Goal: Task Accomplishment & Management: Manage account settings

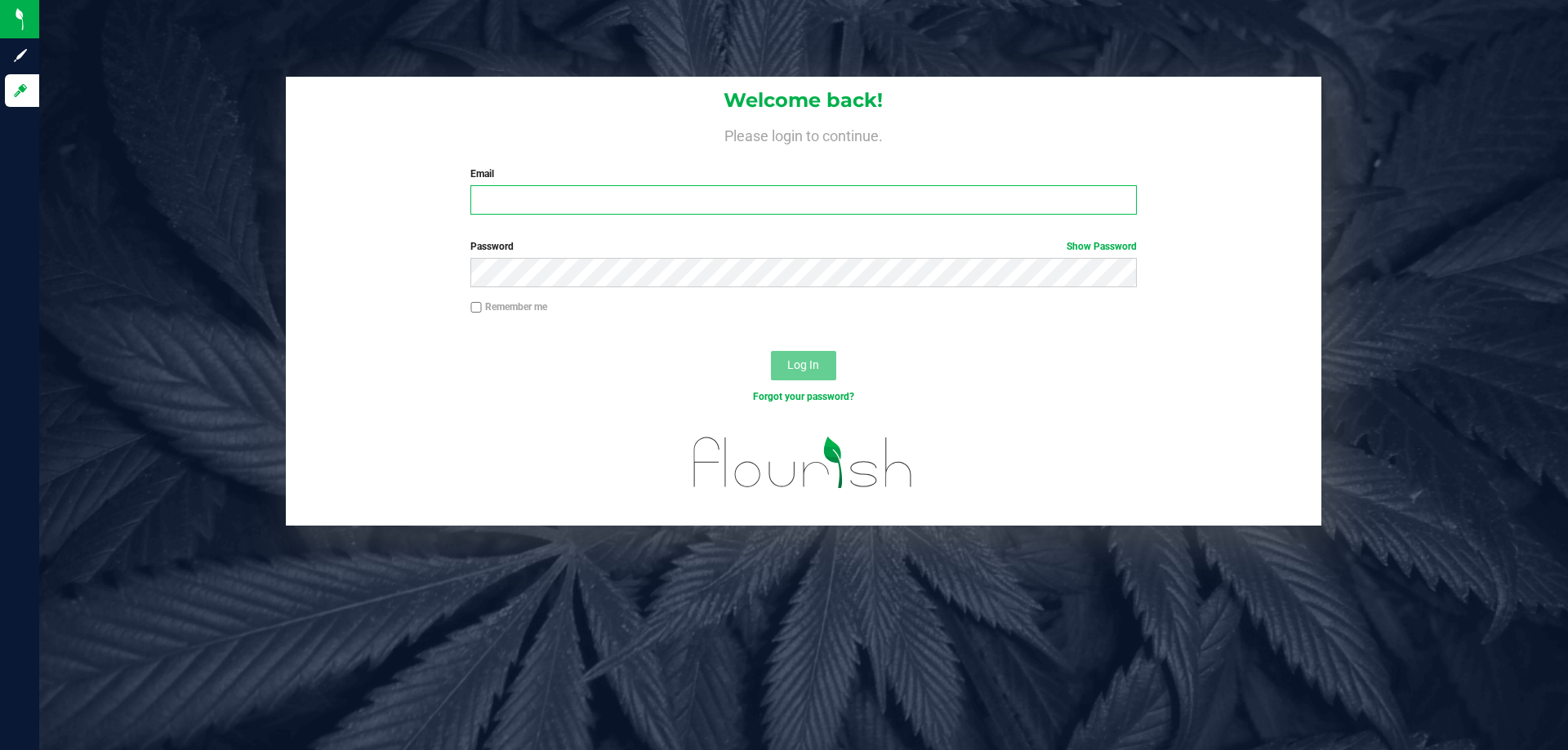
click at [567, 196] on input "Email" at bounding box center [802, 200] width 666 height 30
type input "[EMAIL_ADDRESS][DOMAIN_NAME]"
click at [771, 351] on button "Log In" at bounding box center [803, 366] width 66 height 30
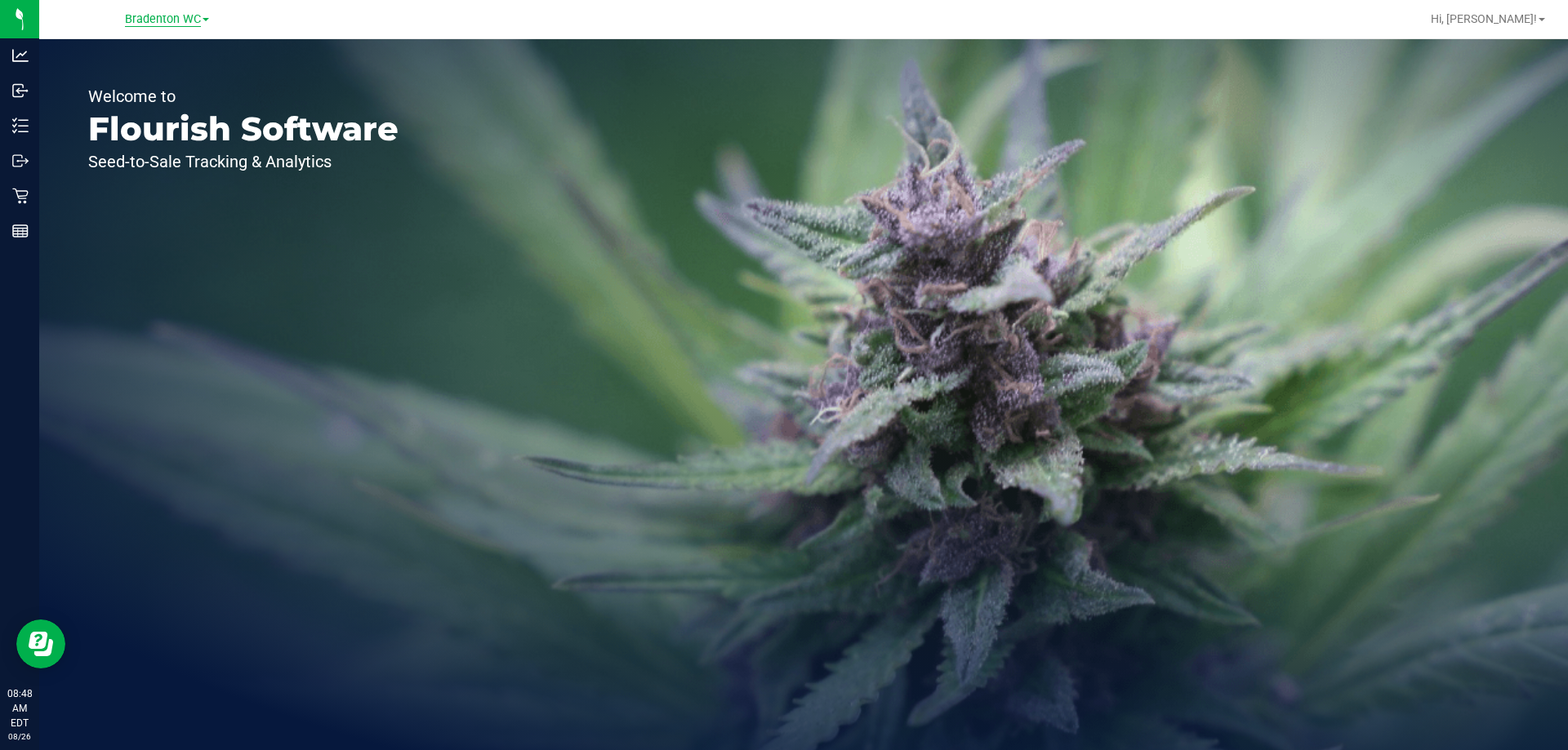
click at [176, 23] on span "Bradenton WC" at bounding box center [163, 20] width 76 height 14
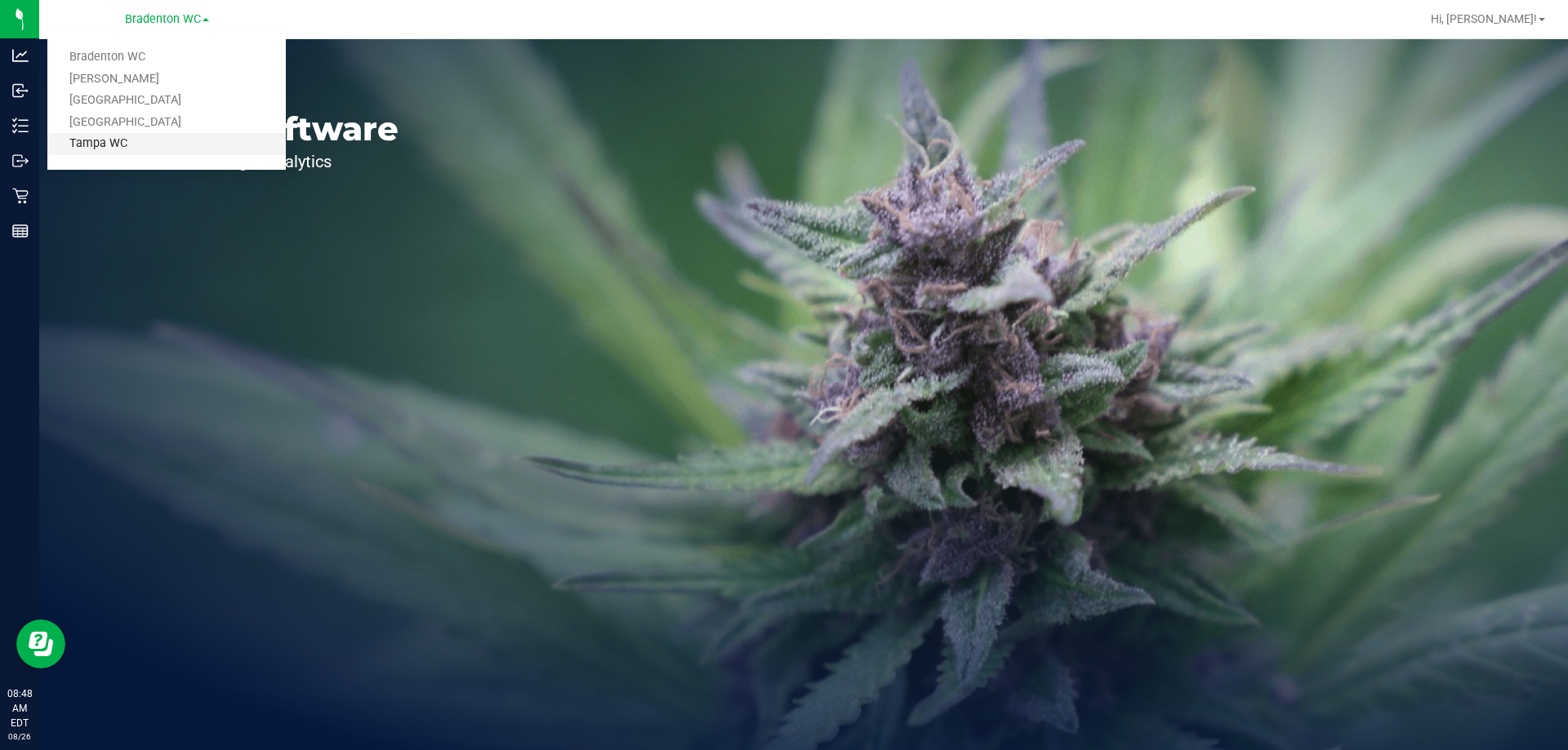
click at [131, 140] on link "Tampa WC" at bounding box center [167, 144] width 239 height 22
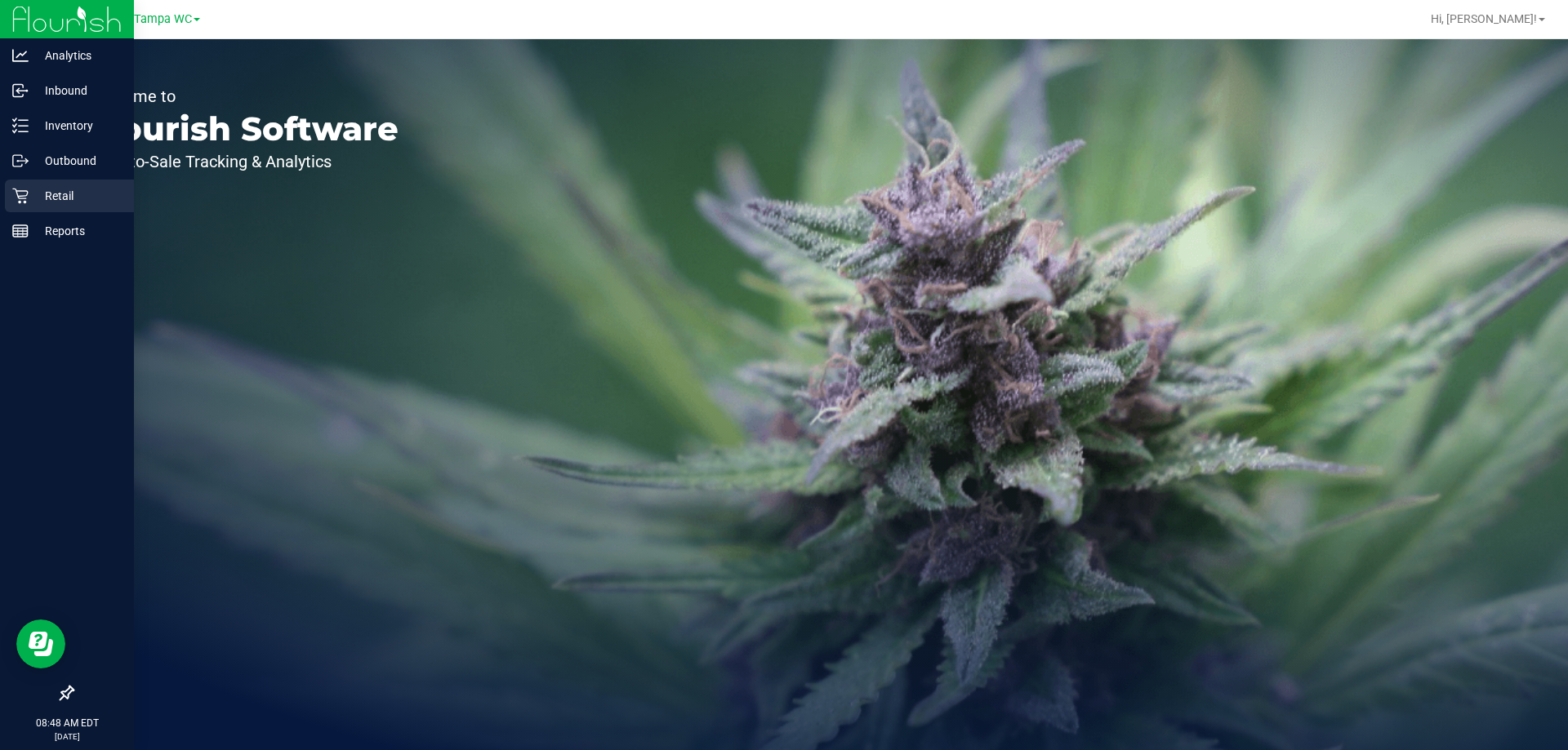
click at [19, 194] on icon at bounding box center [21, 196] width 16 height 16
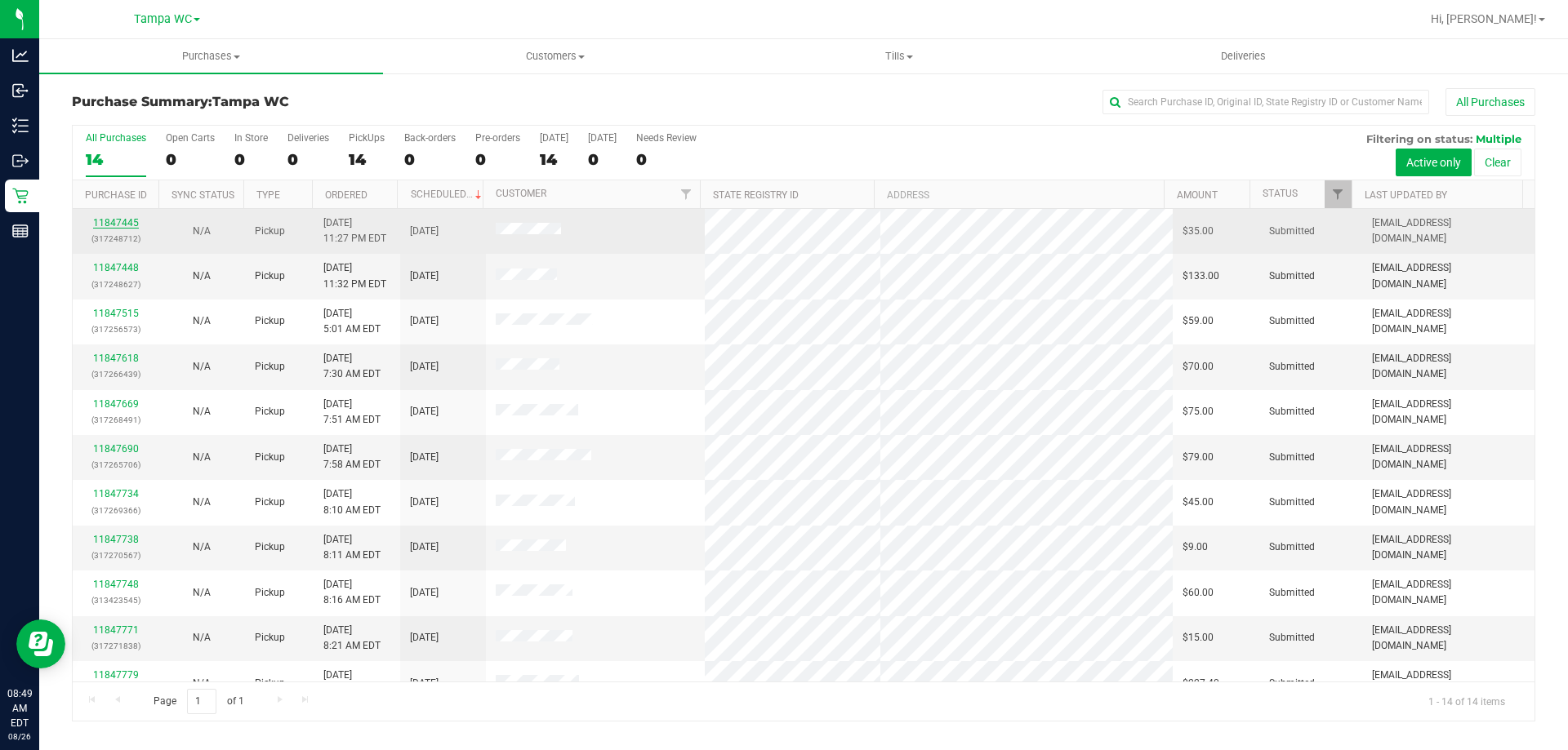
click at [118, 221] on link "11847445" at bounding box center [115, 222] width 46 height 12
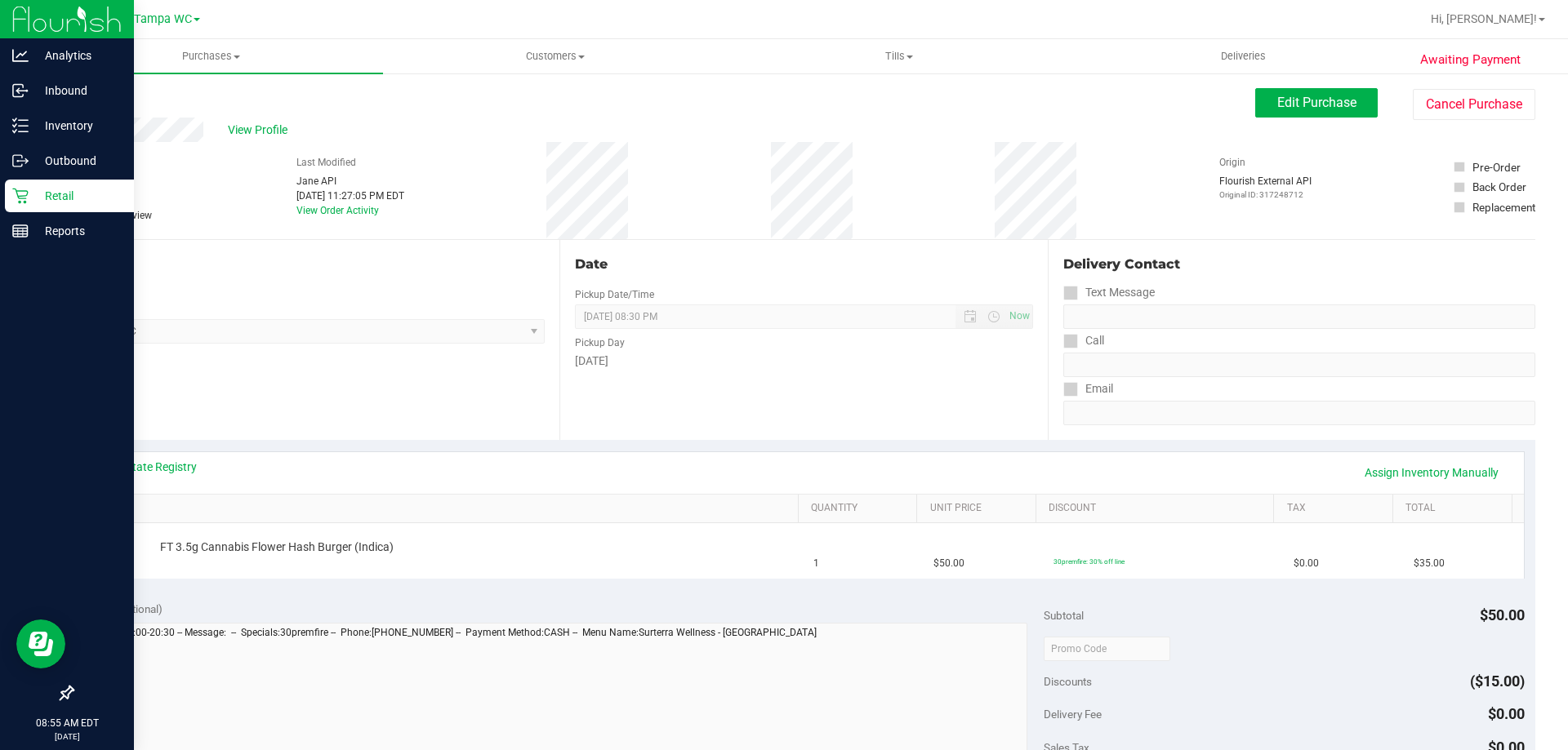
click at [68, 199] on p "Retail" at bounding box center [77, 196] width 98 height 20
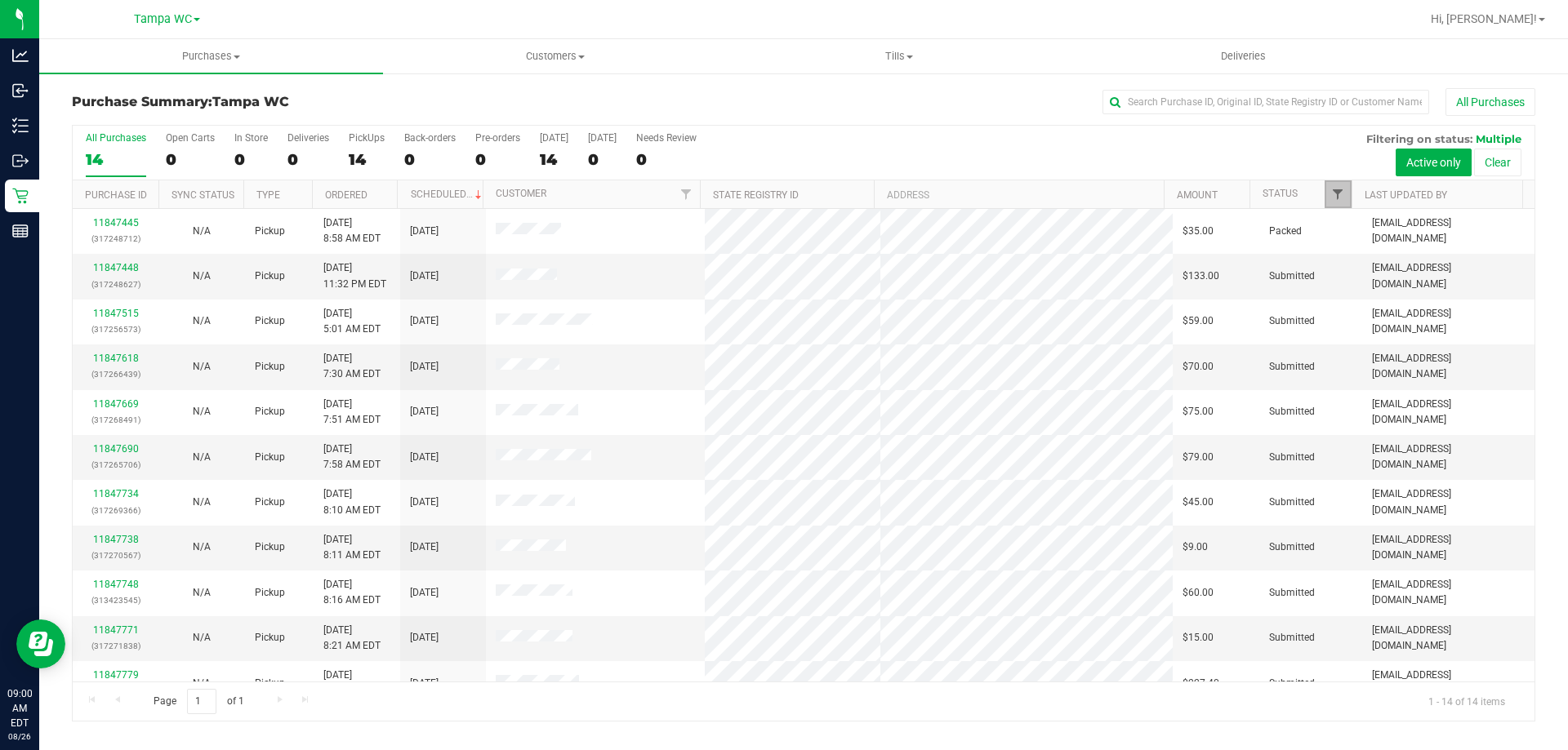
click at [1339, 188] on span "Filter" at bounding box center [1337, 194] width 14 height 14
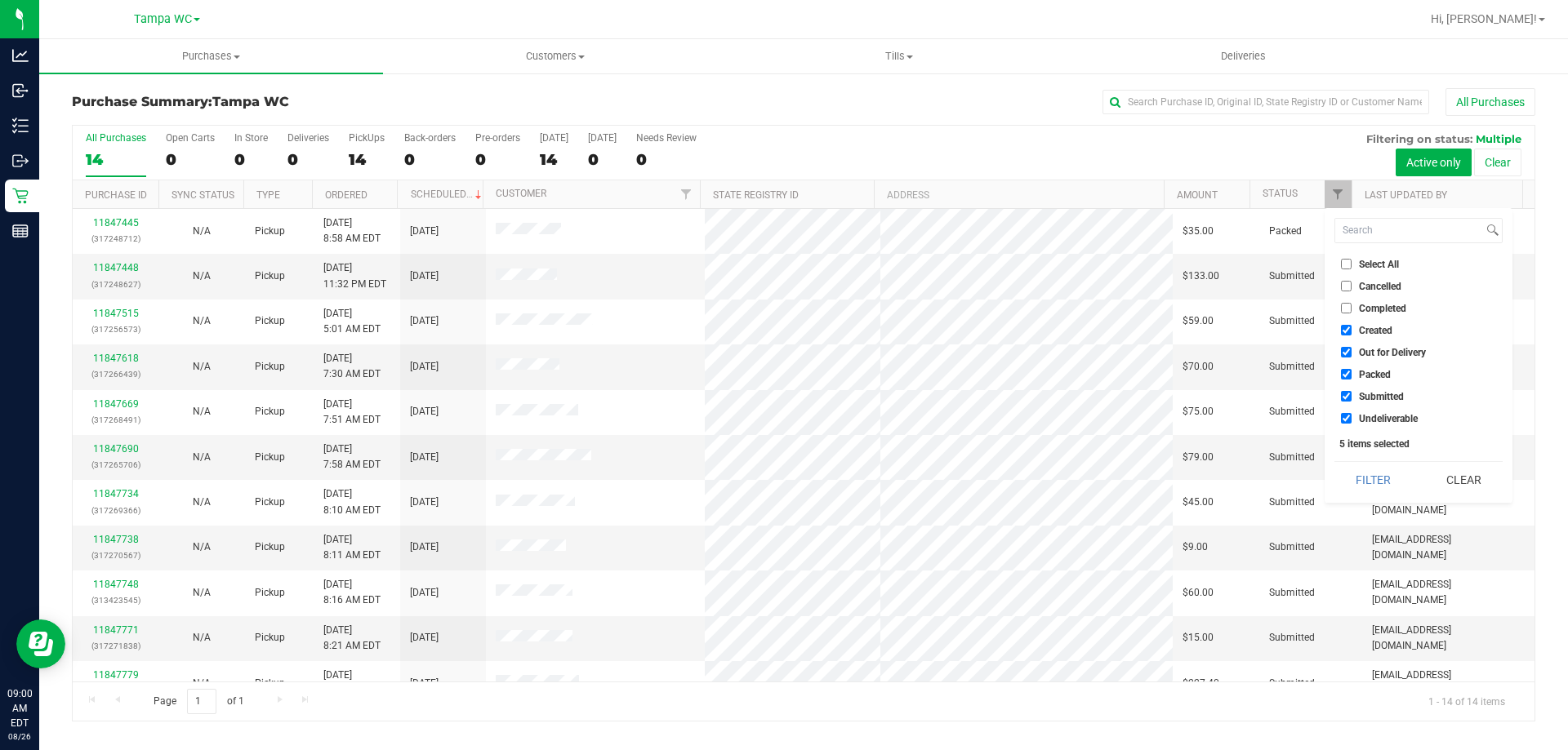
click at [1345, 323] on li "Created" at bounding box center [1418, 330] width 168 height 17
click at [1349, 336] on input "Created" at bounding box center [1346, 330] width 11 height 11
checkbox input "false"
click at [1350, 348] on input "Out for Delivery" at bounding box center [1346, 352] width 11 height 11
checkbox input "false"
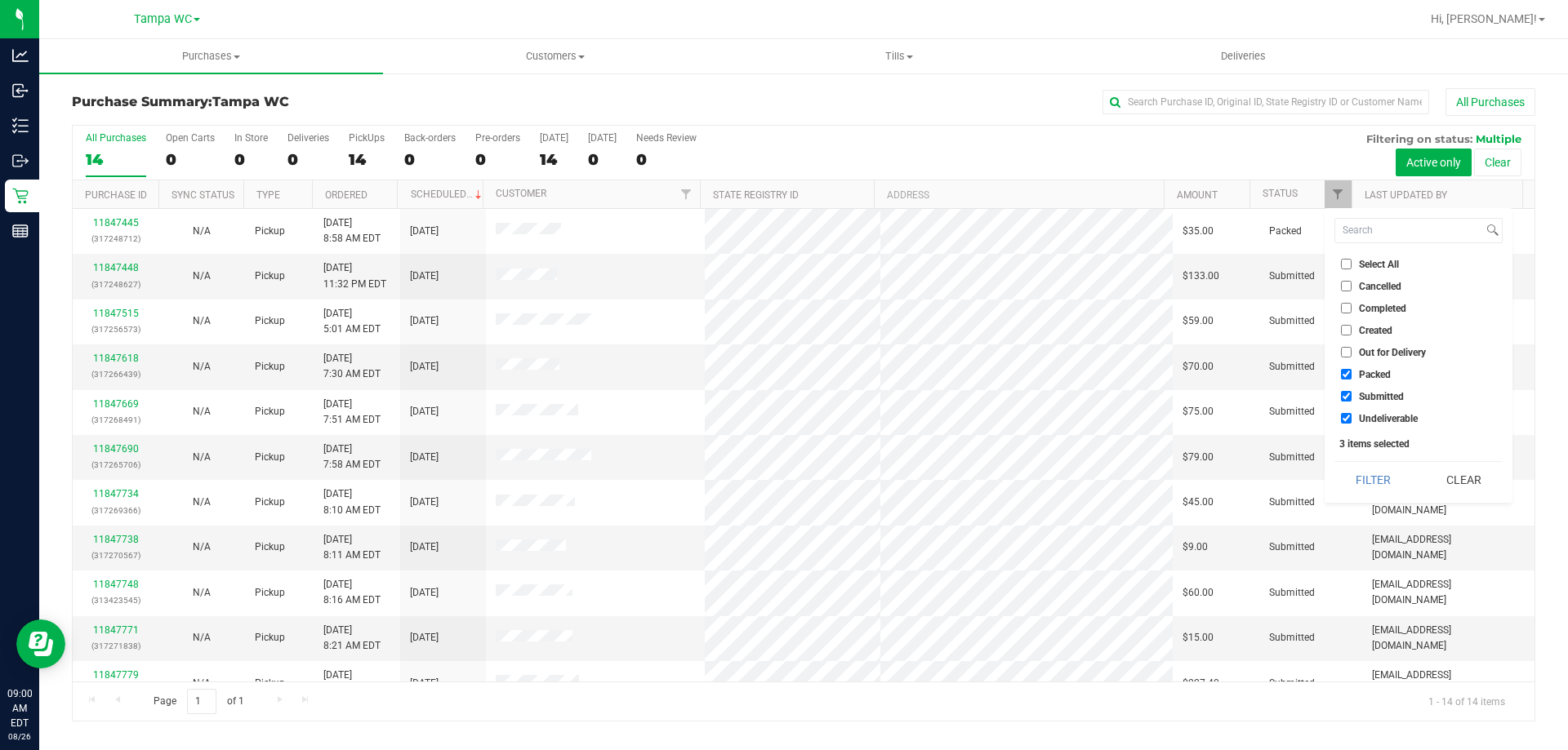
click at [1349, 373] on input "Packed" at bounding box center [1346, 375] width 11 height 11
checkbox input "false"
click at [1343, 420] on input "Undeliverable" at bounding box center [1346, 419] width 11 height 11
checkbox input "false"
click at [1362, 477] on button "Filter" at bounding box center [1373, 480] width 78 height 36
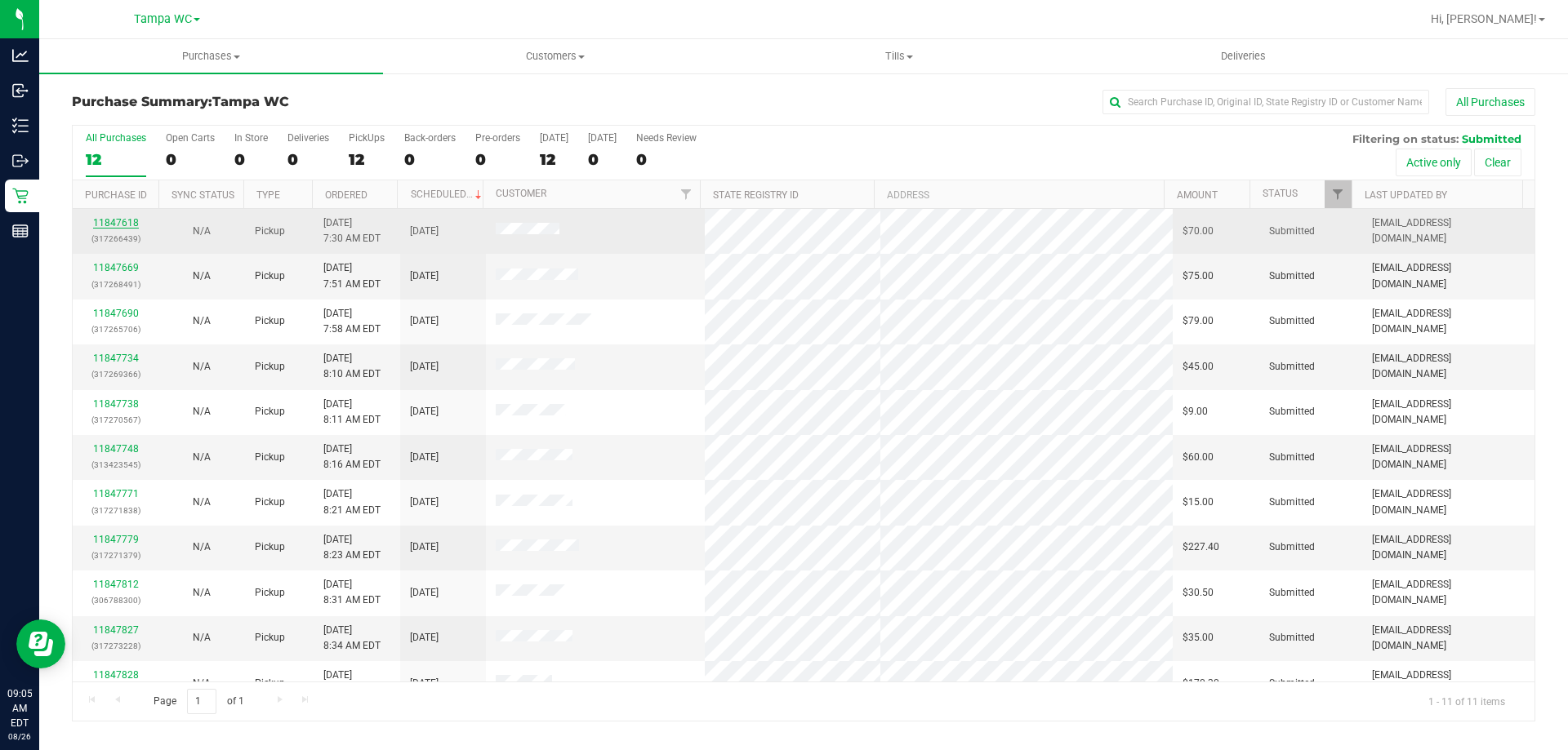
click at [111, 223] on link "11847618" at bounding box center [115, 222] width 46 height 12
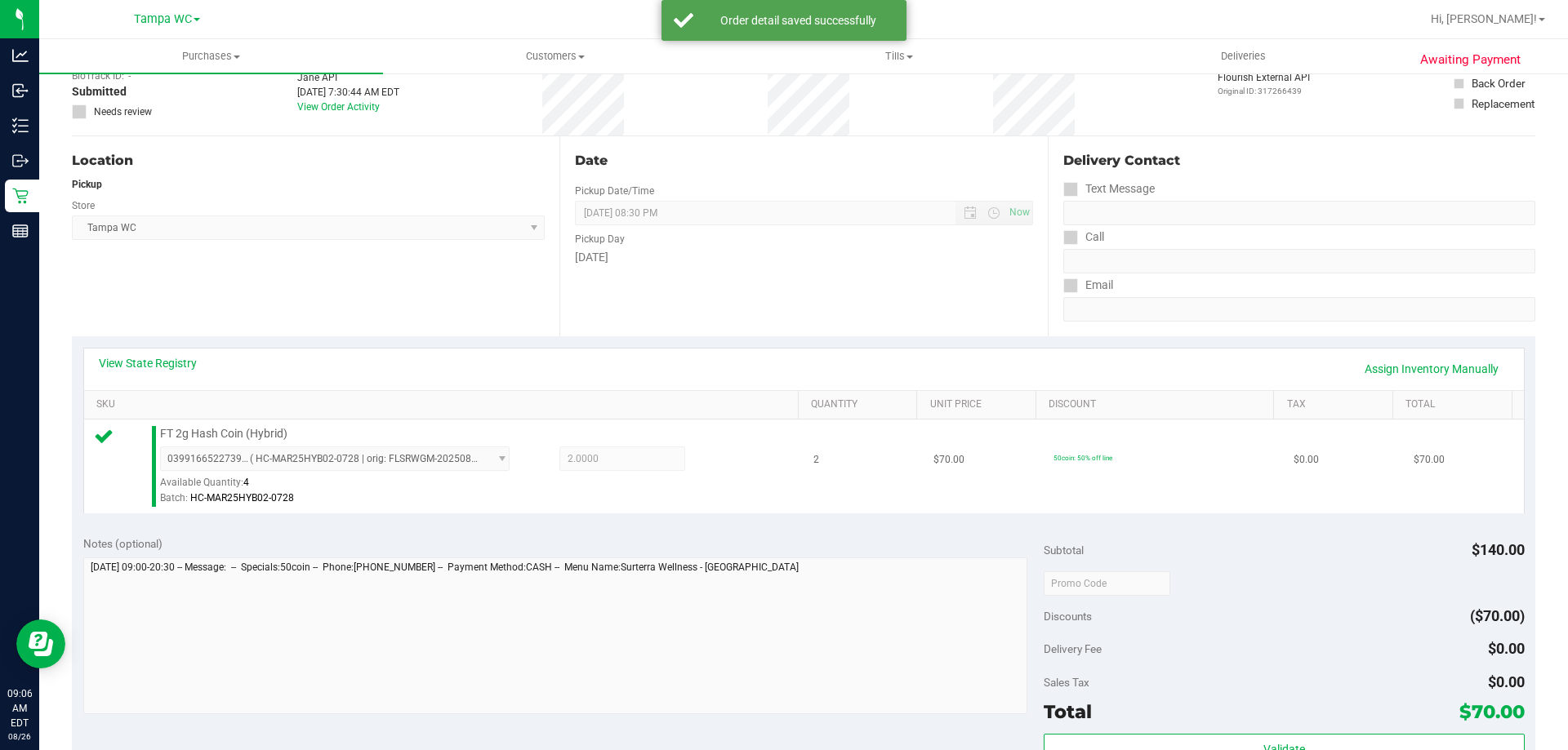
scroll to position [163, 0]
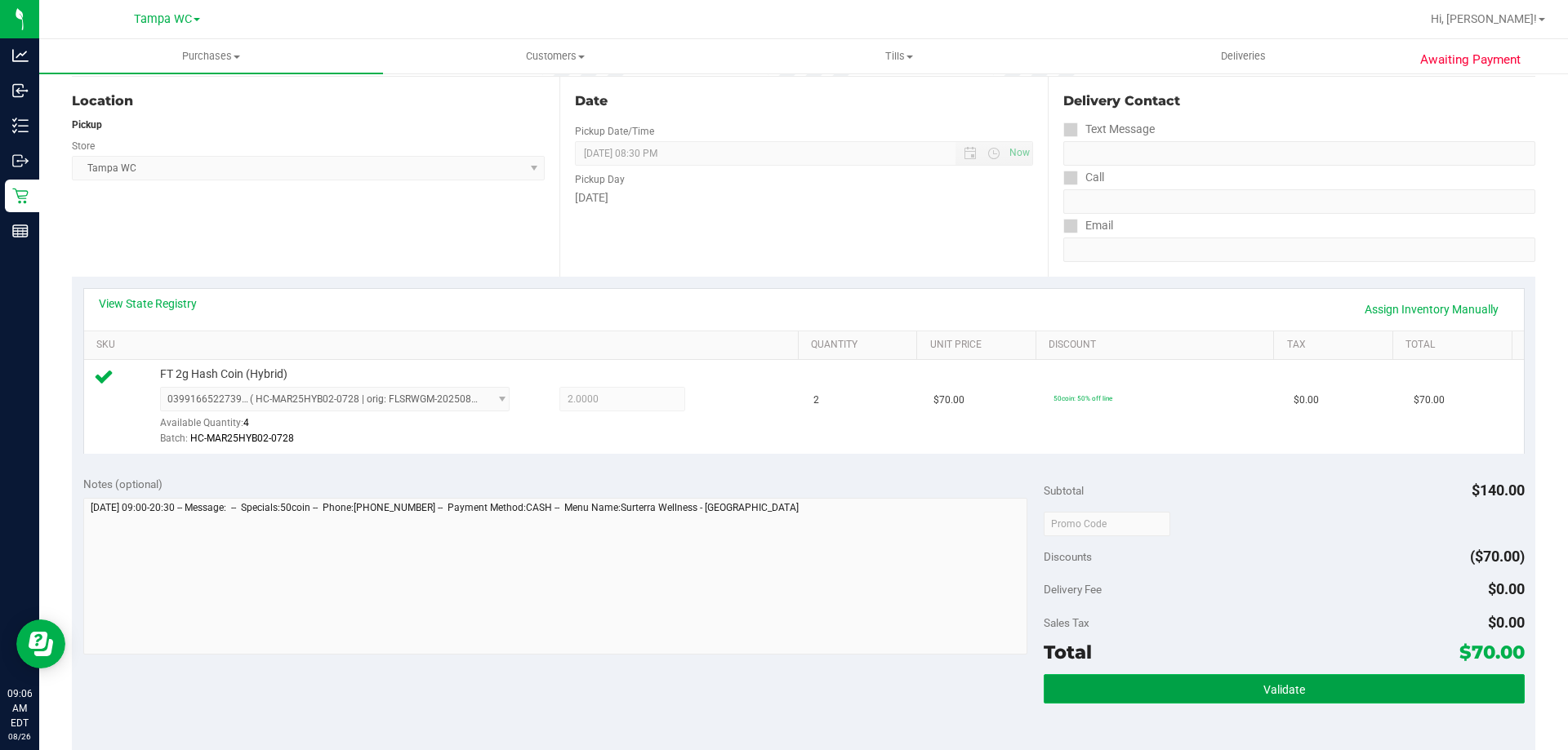
click at [1265, 683] on span "Validate" at bounding box center [1284, 690] width 41 height 14
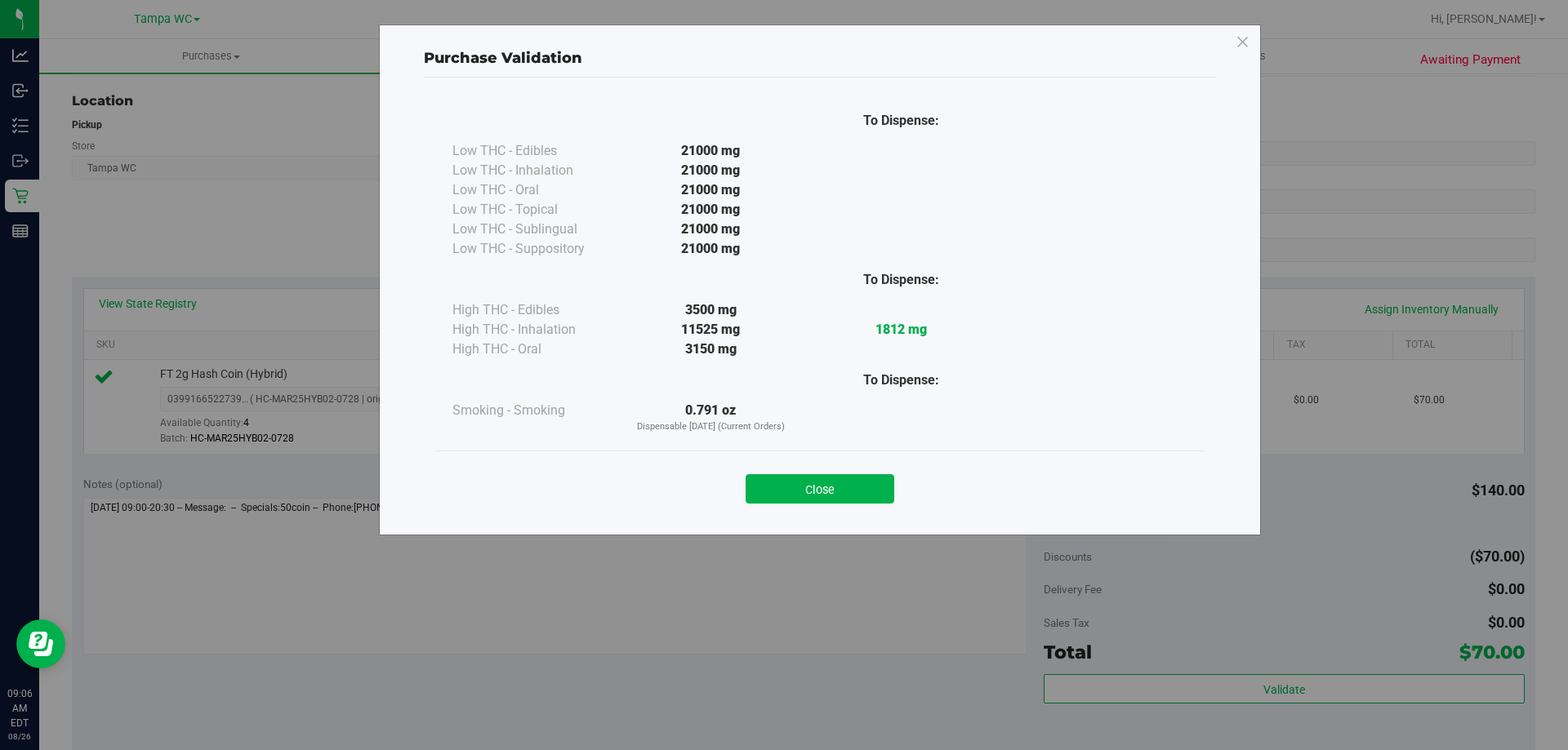
click at [1265, 628] on div "Purchase Validation To Dispense: Low THC - Edibles 21000 mg" at bounding box center [790, 375] width 1580 height 750
click at [843, 497] on button "Close" at bounding box center [820, 489] width 149 height 30
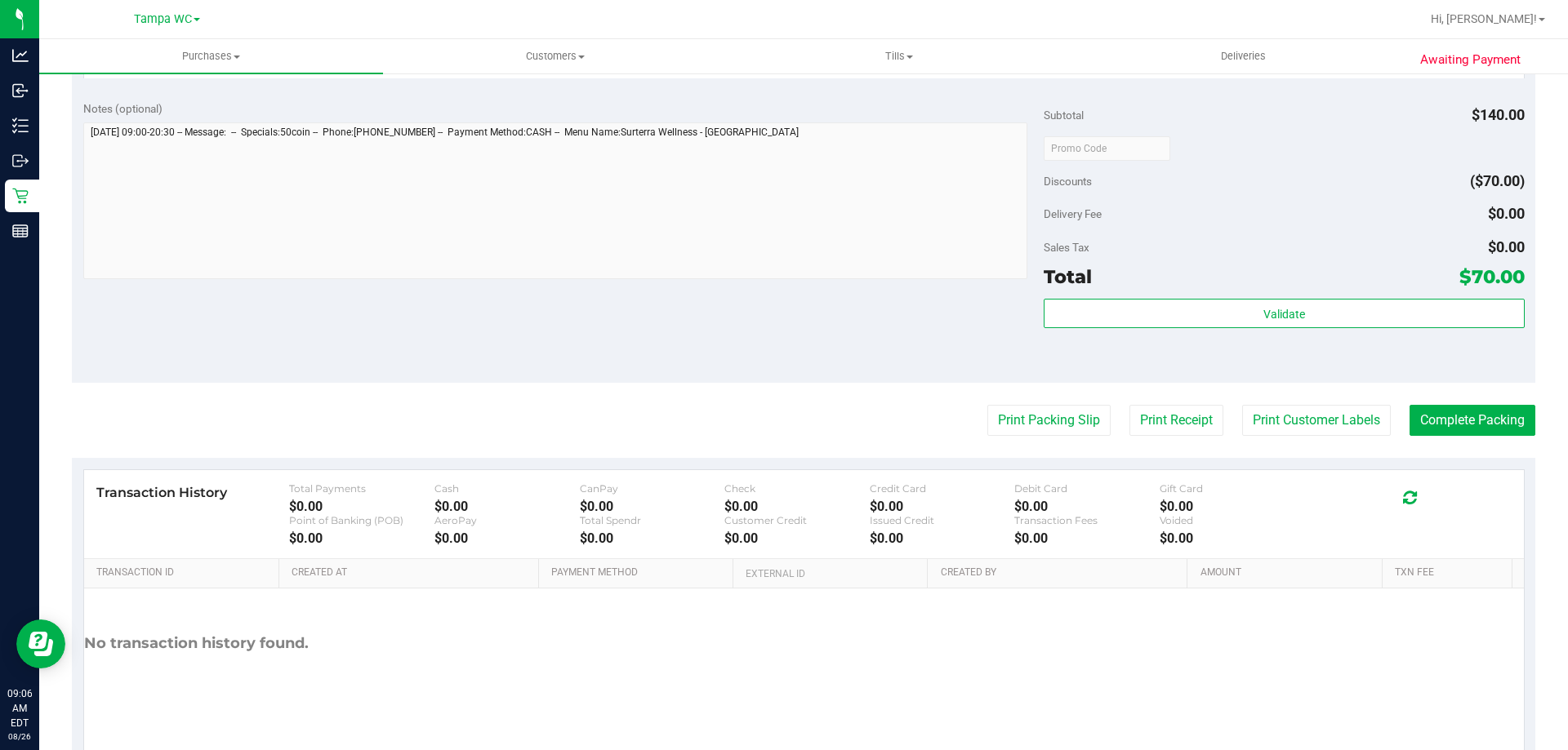
scroll to position [584, 0]
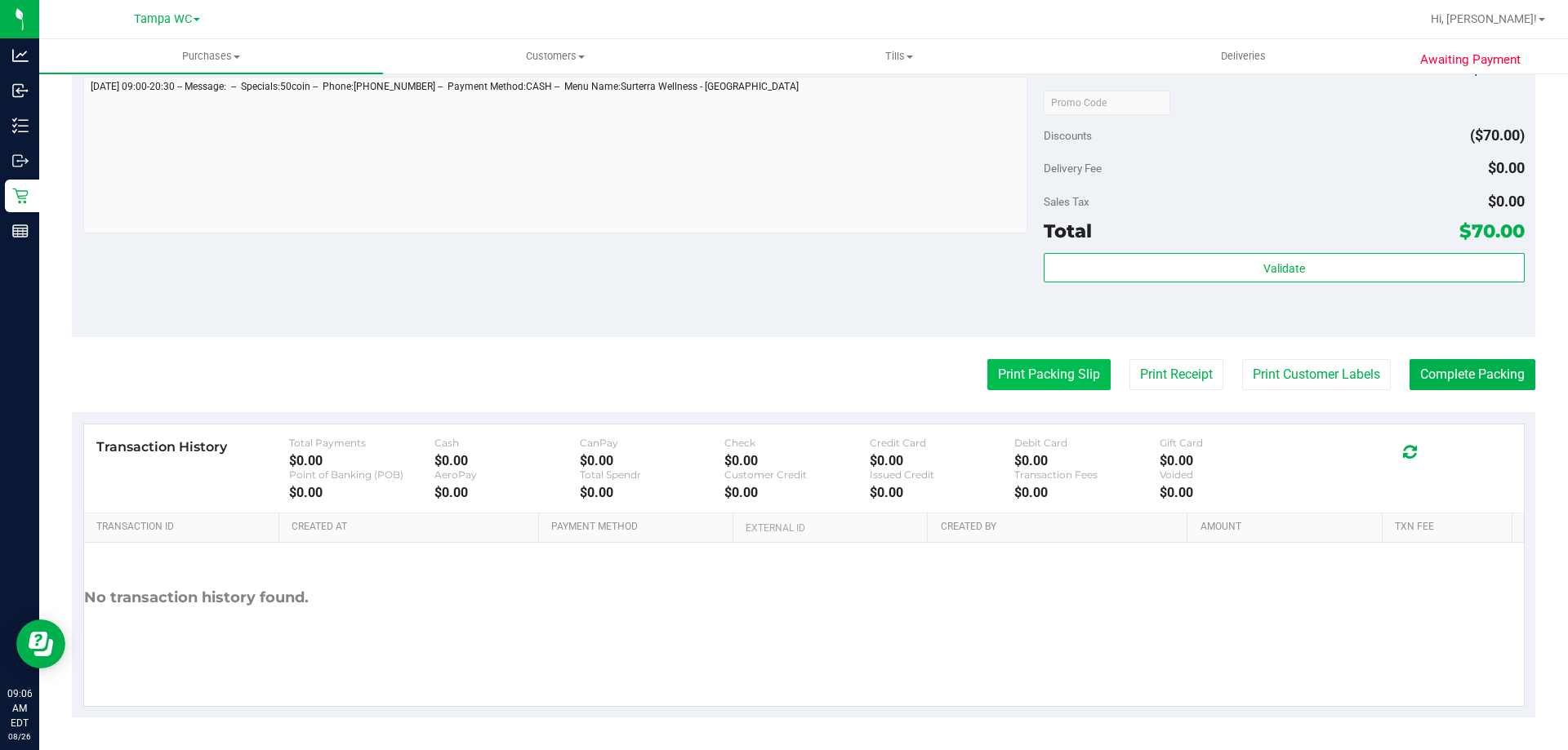
click at [1016, 372] on button "Print Packing Slip" at bounding box center [1048, 375] width 123 height 31
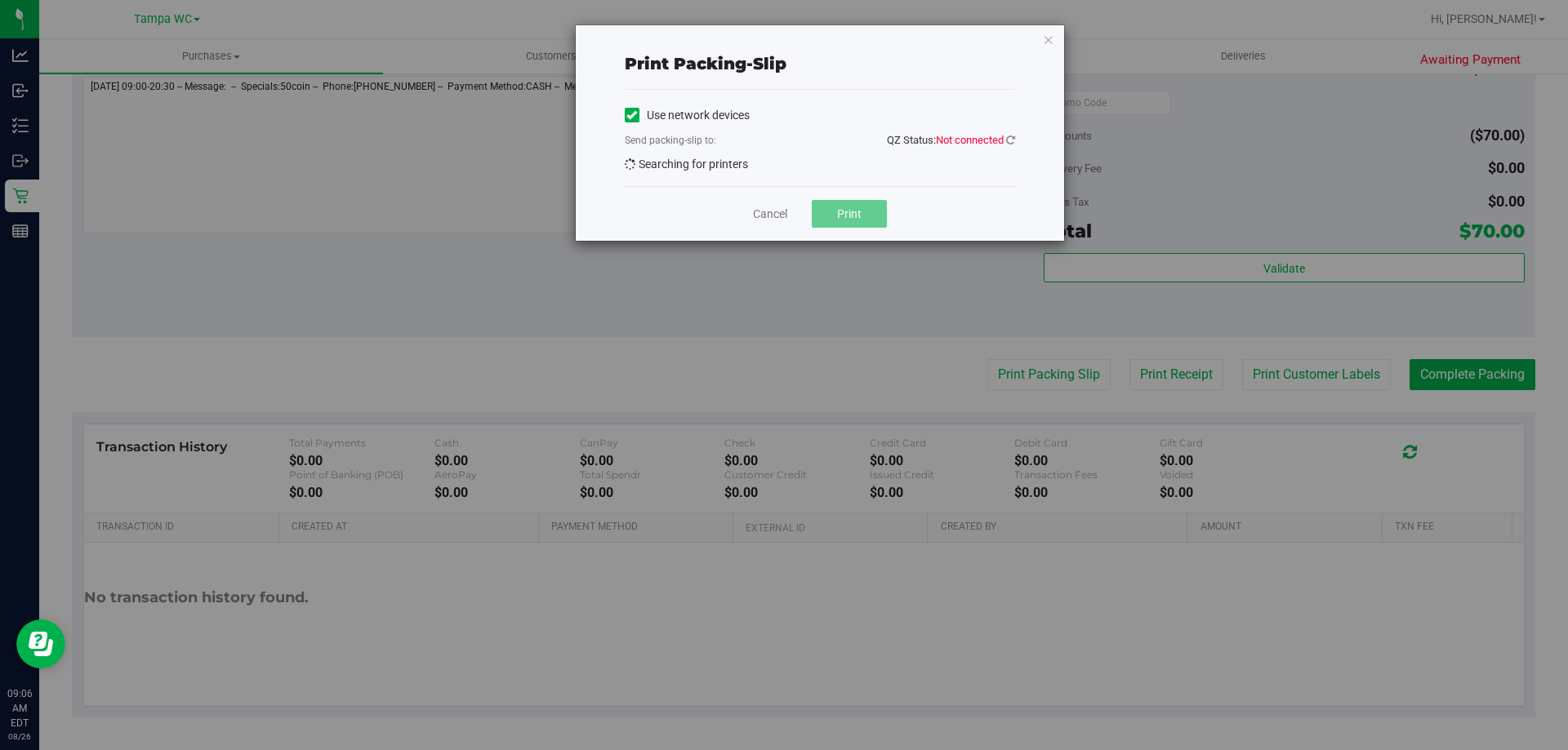
click at [998, 136] on span "Not connected" at bounding box center [969, 140] width 68 height 13
click at [1015, 140] on div "Print packing-slip Use network devices Send packing-slip to: QZ Status: Not con…" at bounding box center [820, 132] width 488 height 215
click at [1014, 142] on icon at bounding box center [1011, 140] width 9 height 11
click at [1012, 144] on icon at bounding box center [1011, 140] width 9 height 11
click at [1013, 140] on icon at bounding box center [1011, 140] width 9 height 11
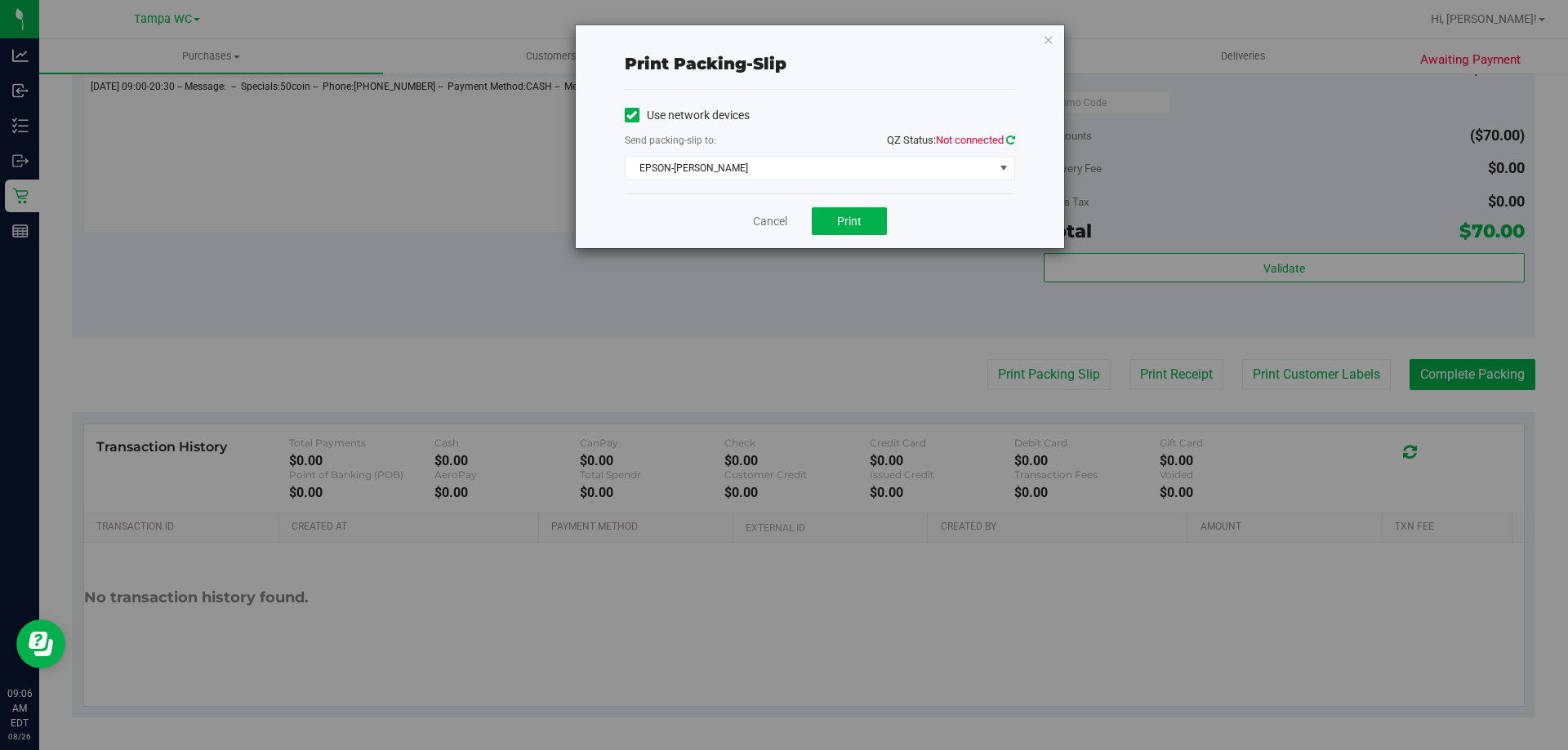
click at [1010, 136] on icon at bounding box center [1011, 140] width 9 height 11
click at [992, 172] on span "select" at bounding box center [1002, 167] width 21 height 23
click at [902, 98] on div "Use network devices Send packing-slip to: QZ Status: Connected EPSON-[PERSON_NA…" at bounding box center [820, 141] width 390 height 104
click at [829, 226] on button "Print" at bounding box center [848, 221] width 75 height 28
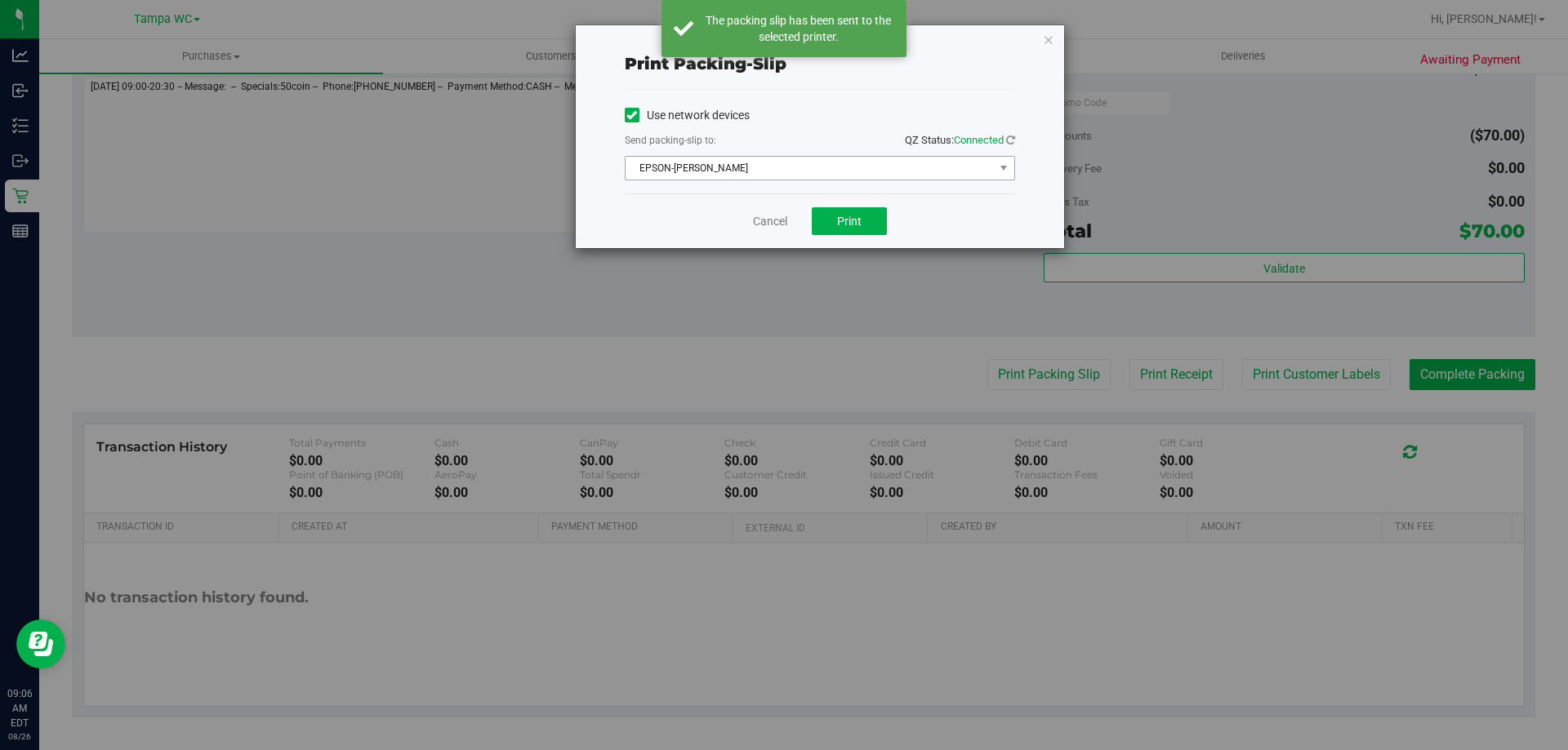
click at [677, 174] on span "EPSON-[PERSON_NAME]" at bounding box center [809, 167] width 368 height 23
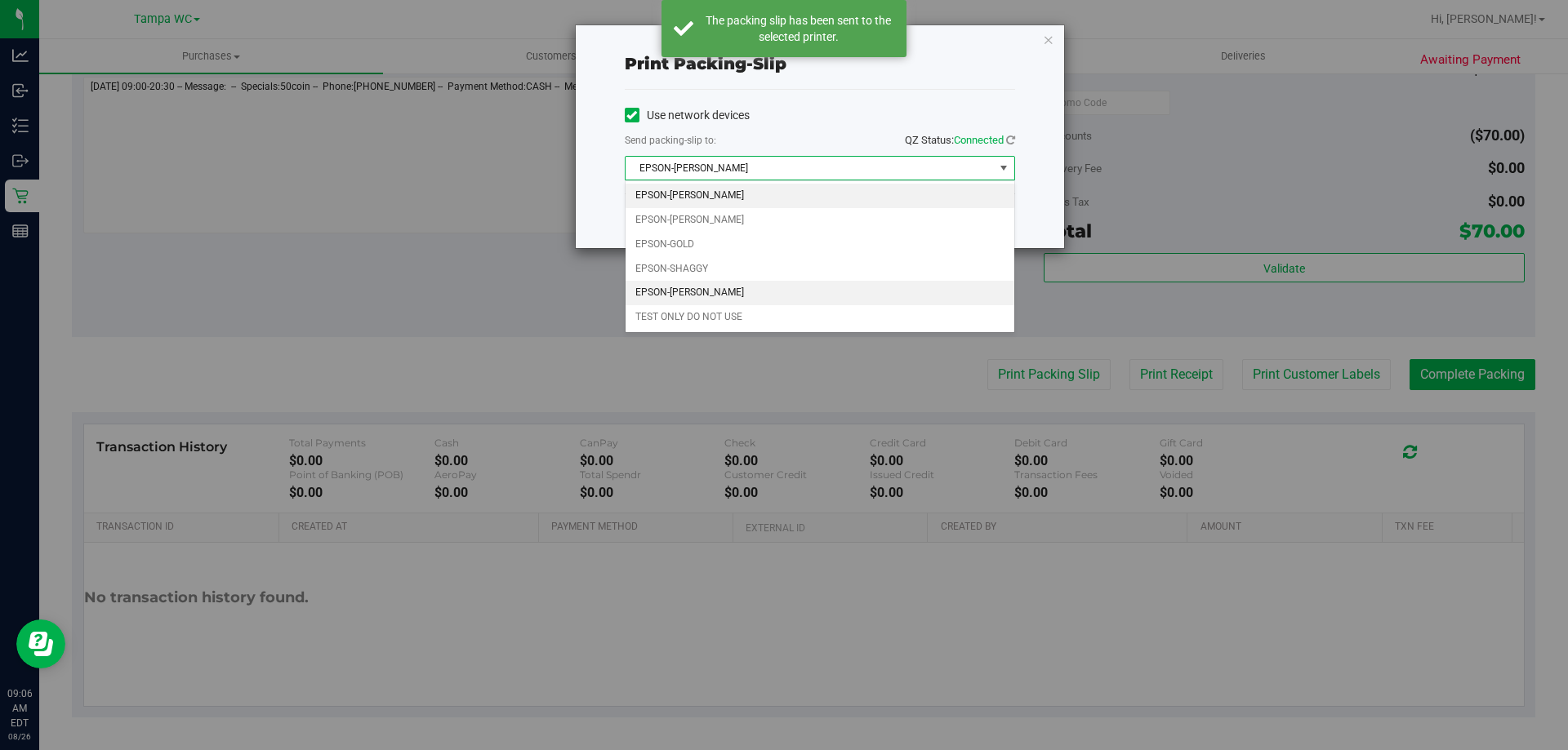
click at [786, 293] on li "EPSON-[PERSON_NAME]" at bounding box center [820, 293] width 389 height 24
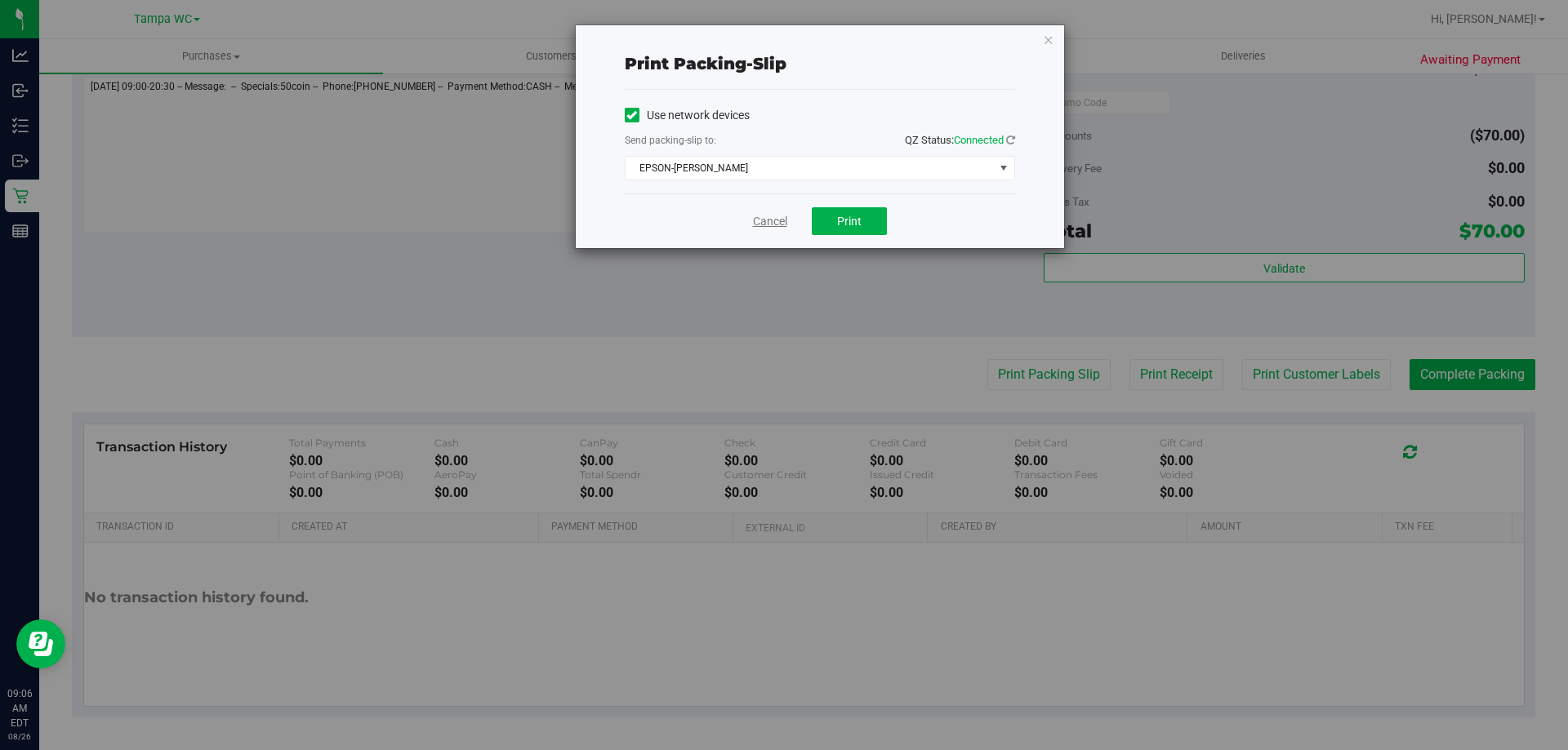
click at [785, 224] on link "Cancel" at bounding box center [770, 221] width 34 height 17
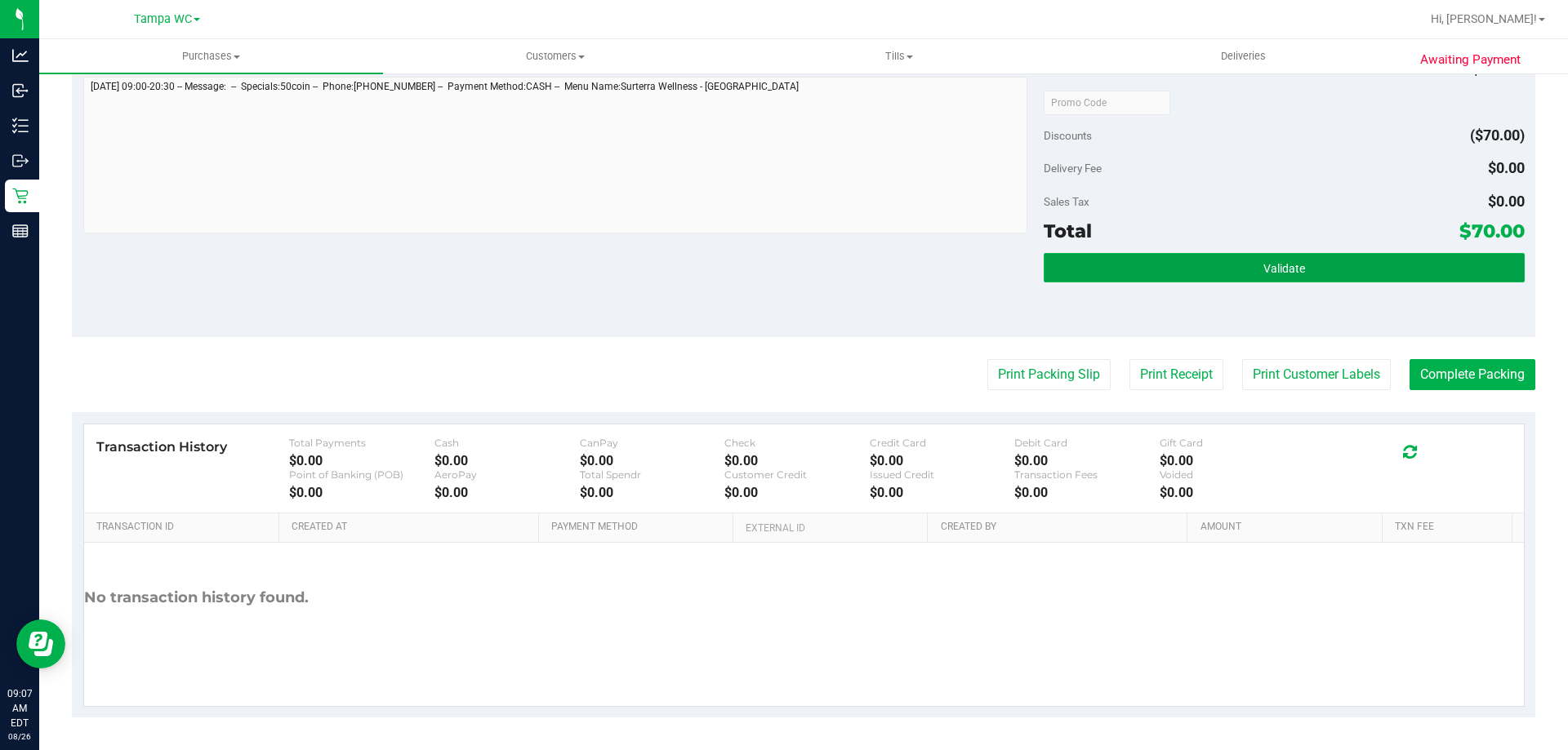
click at [1196, 267] on button "Validate" at bounding box center [1283, 267] width 480 height 30
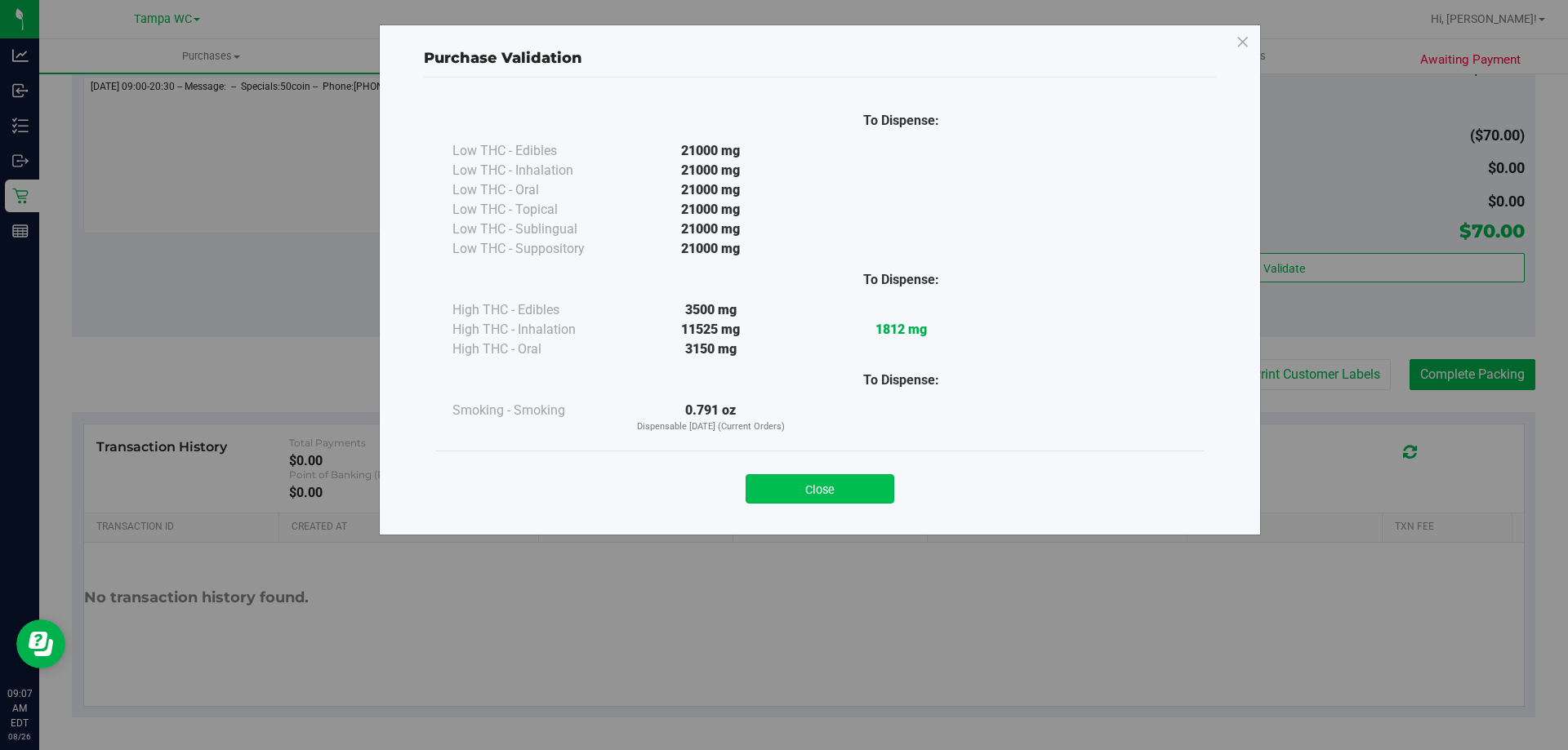
click at [783, 499] on button "Close" at bounding box center [820, 489] width 149 height 30
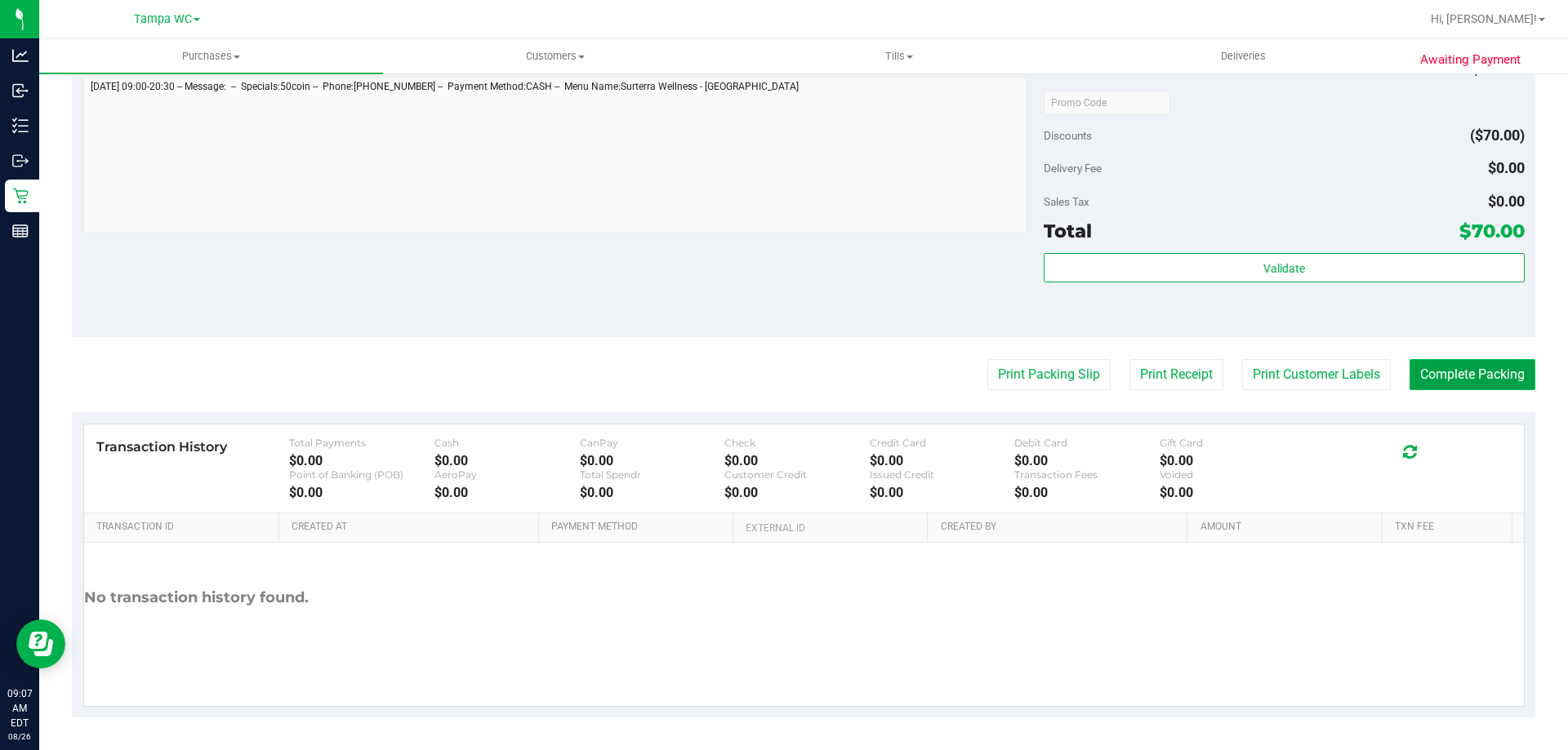
click at [1455, 362] on button "Complete Packing" at bounding box center [1473, 375] width 126 height 31
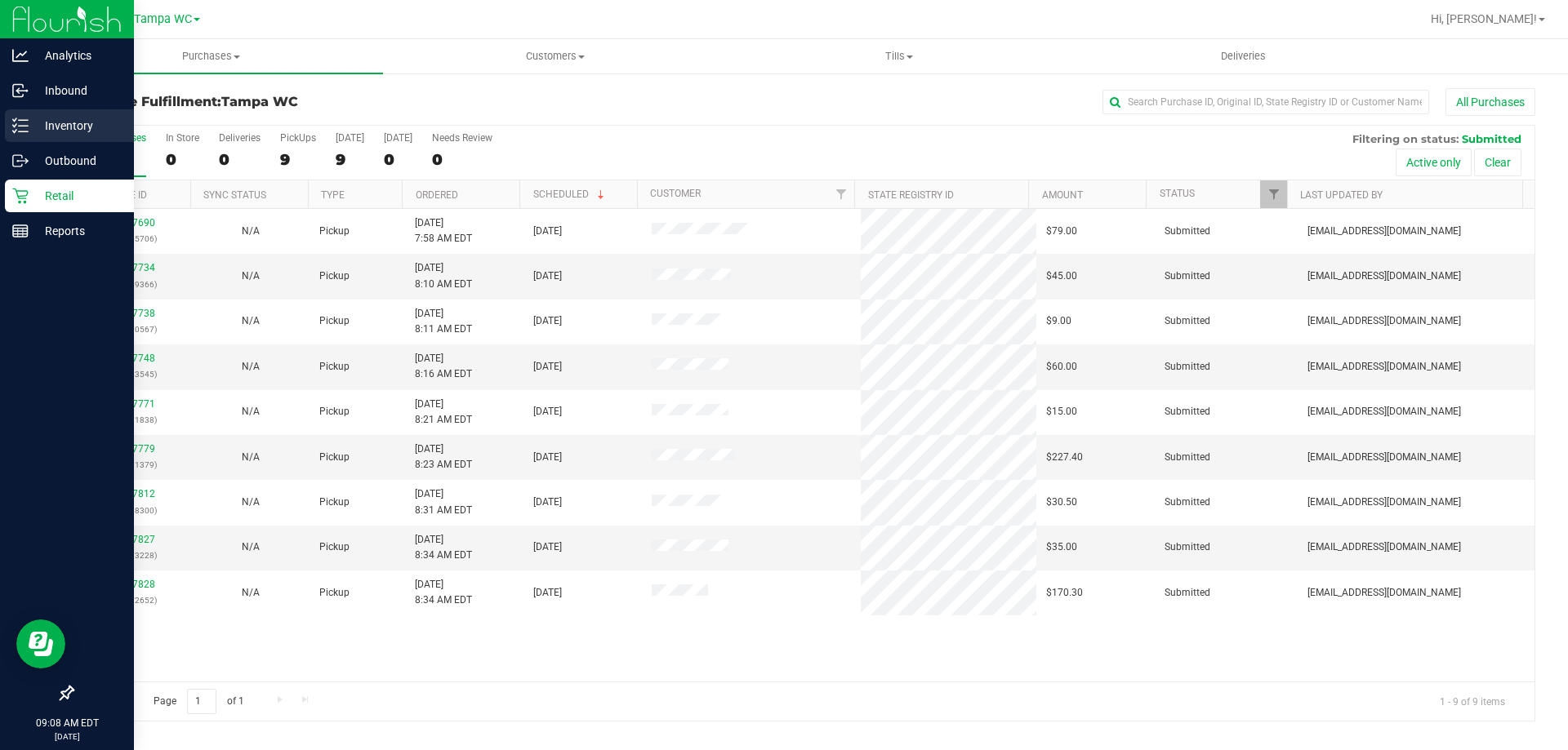
click at [26, 125] on icon at bounding box center [21, 126] width 16 height 16
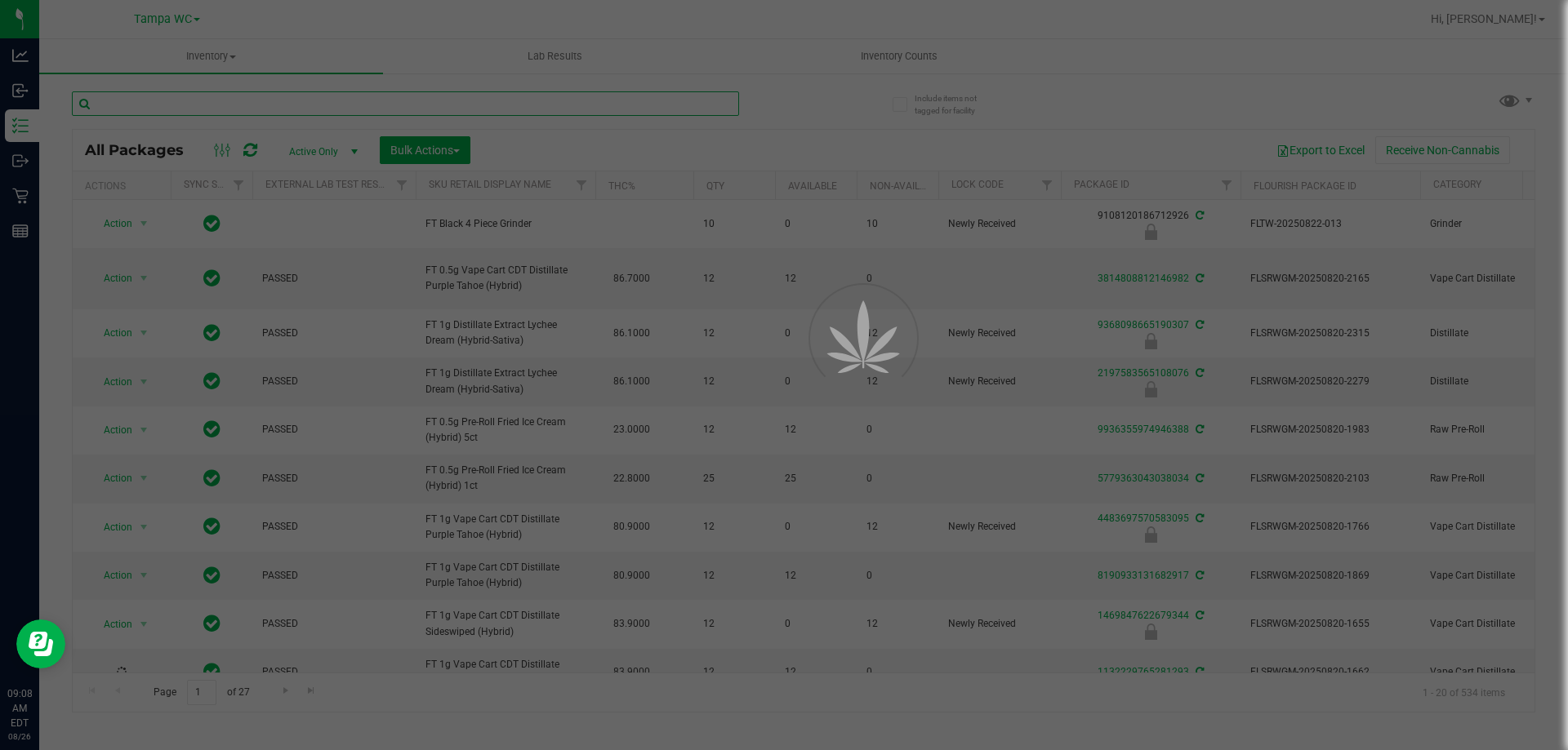
click at [169, 101] on input "text" at bounding box center [405, 104] width 667 height 24
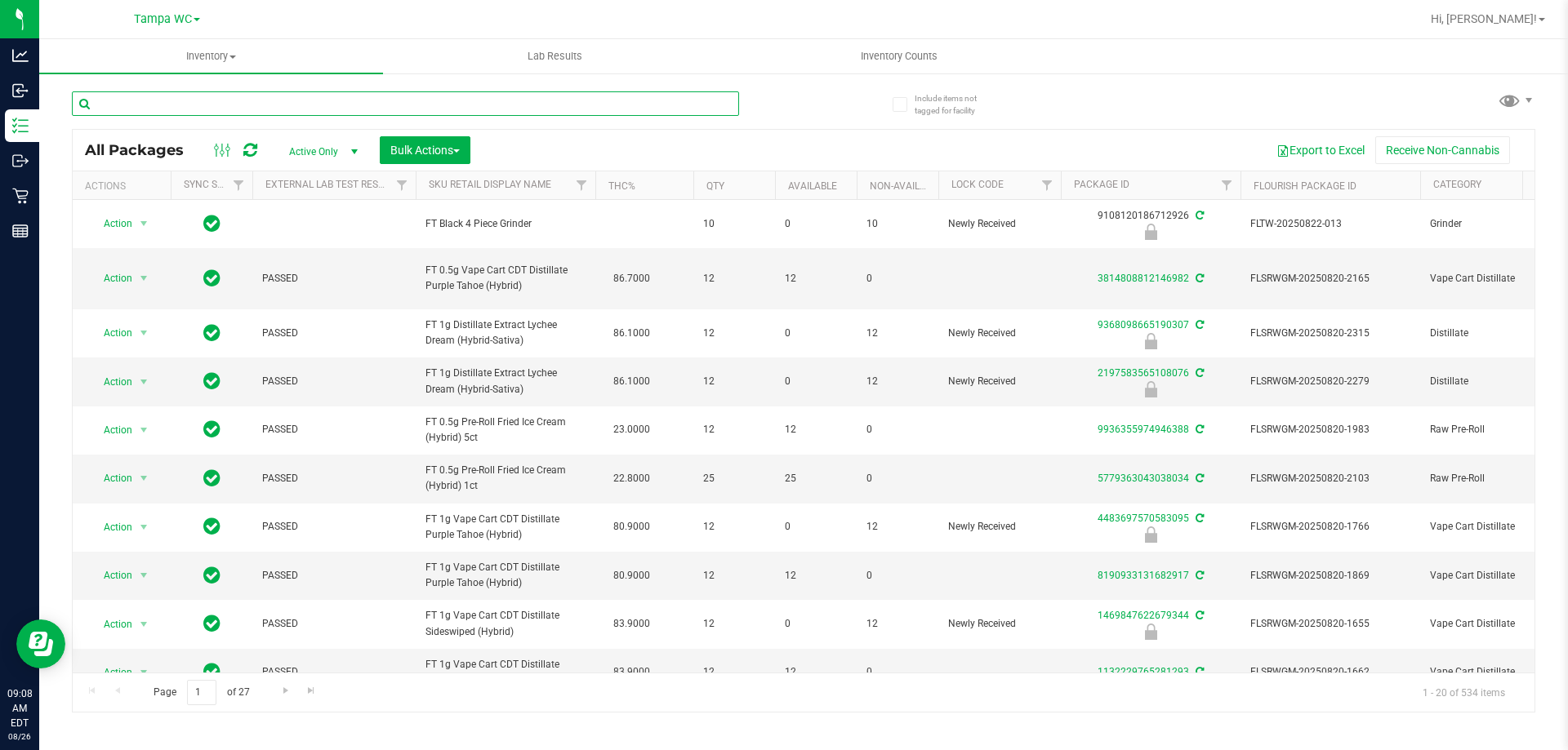
click at [169, 101] on input "text" at bounding box center [405, 104] width 667 height 24
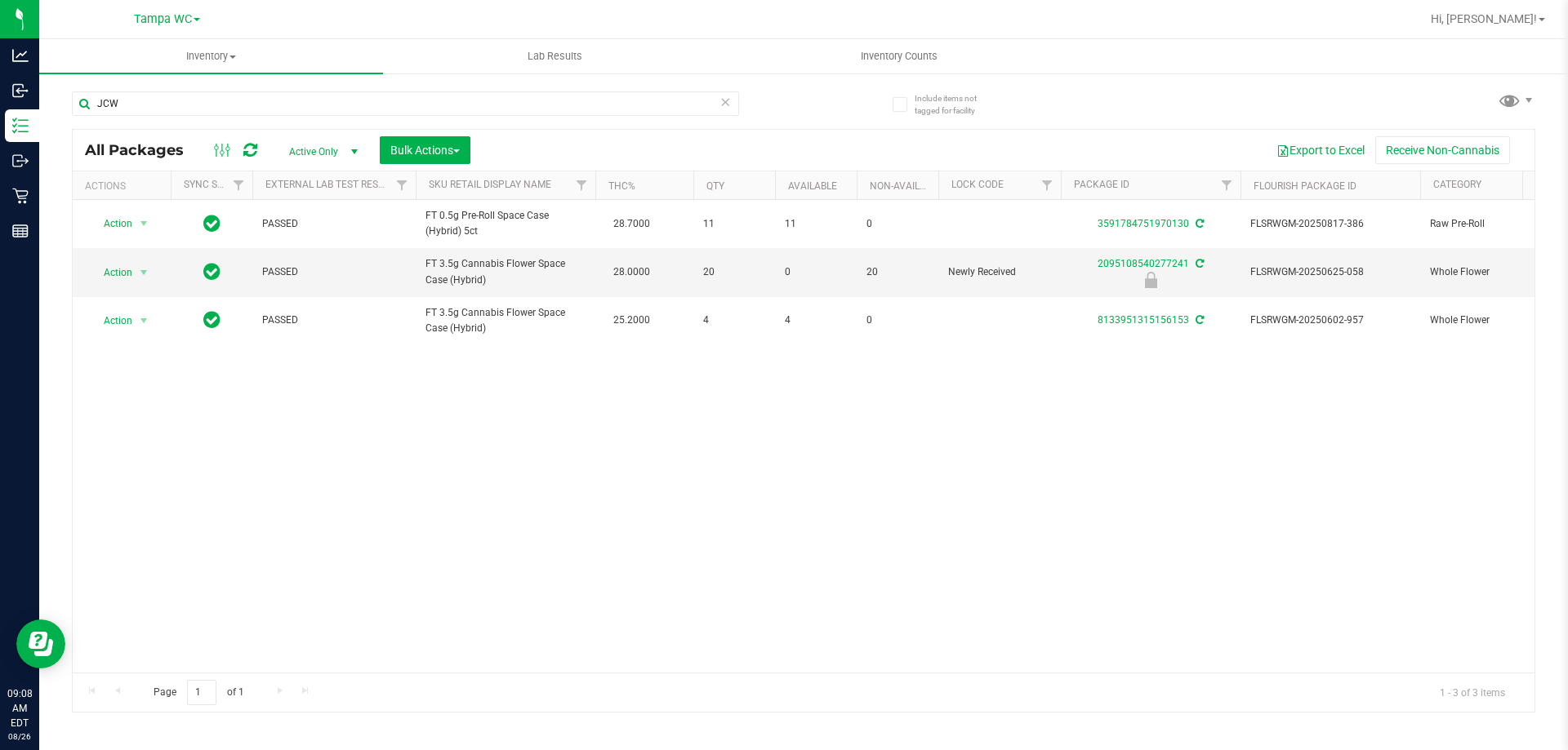
click at [358, 467] on div "Action Action Adjust qty Create package Edit attributes Global inventory Locate…" at bounding box center [803, 436] width 1462 height 473
click at [147, 92] on input "JCW" at bounding box center [405, 104] width 667 height 24
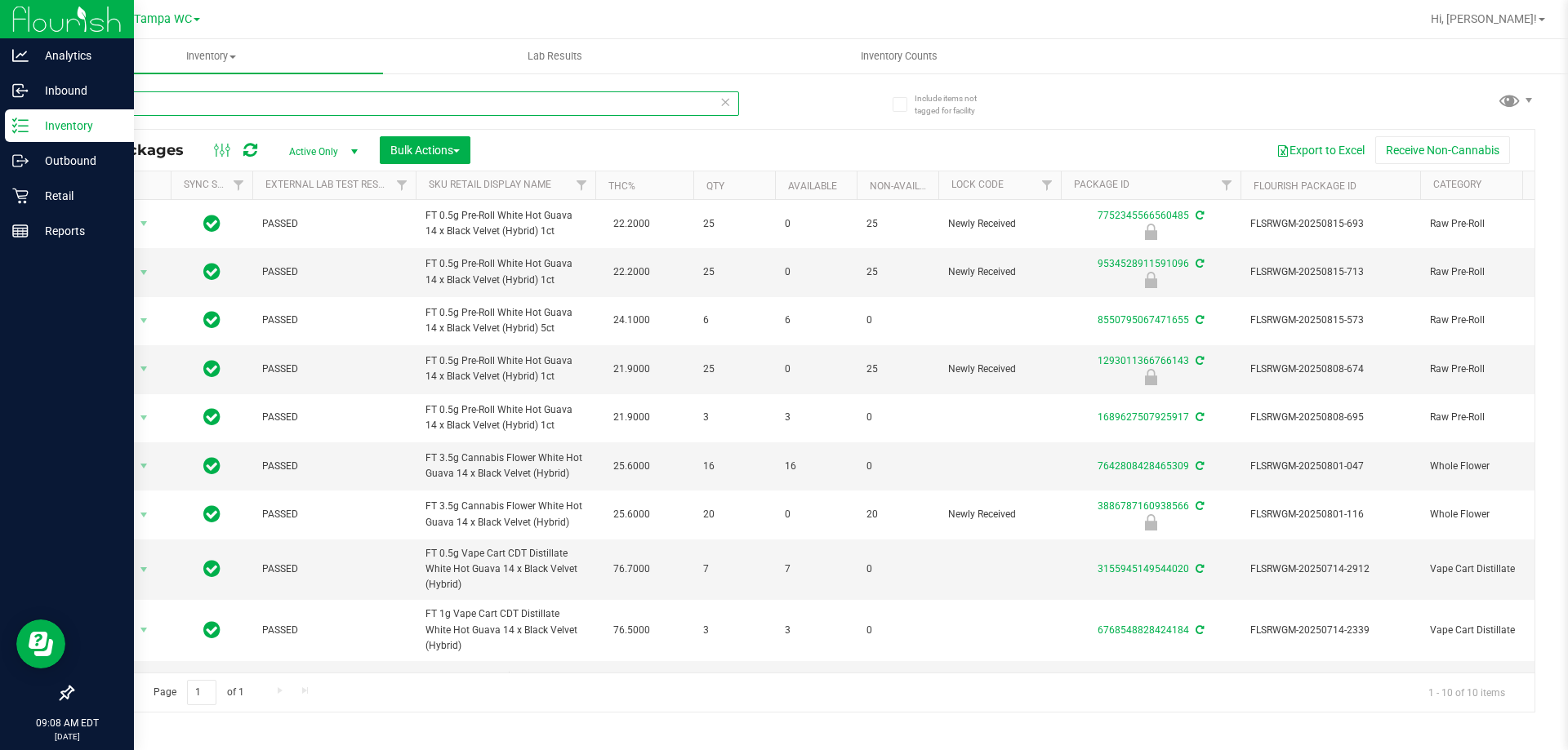
type input "WBV"
click at [8, 195] on div "Retail" at bounding box center [68, 195] width 129 height 32
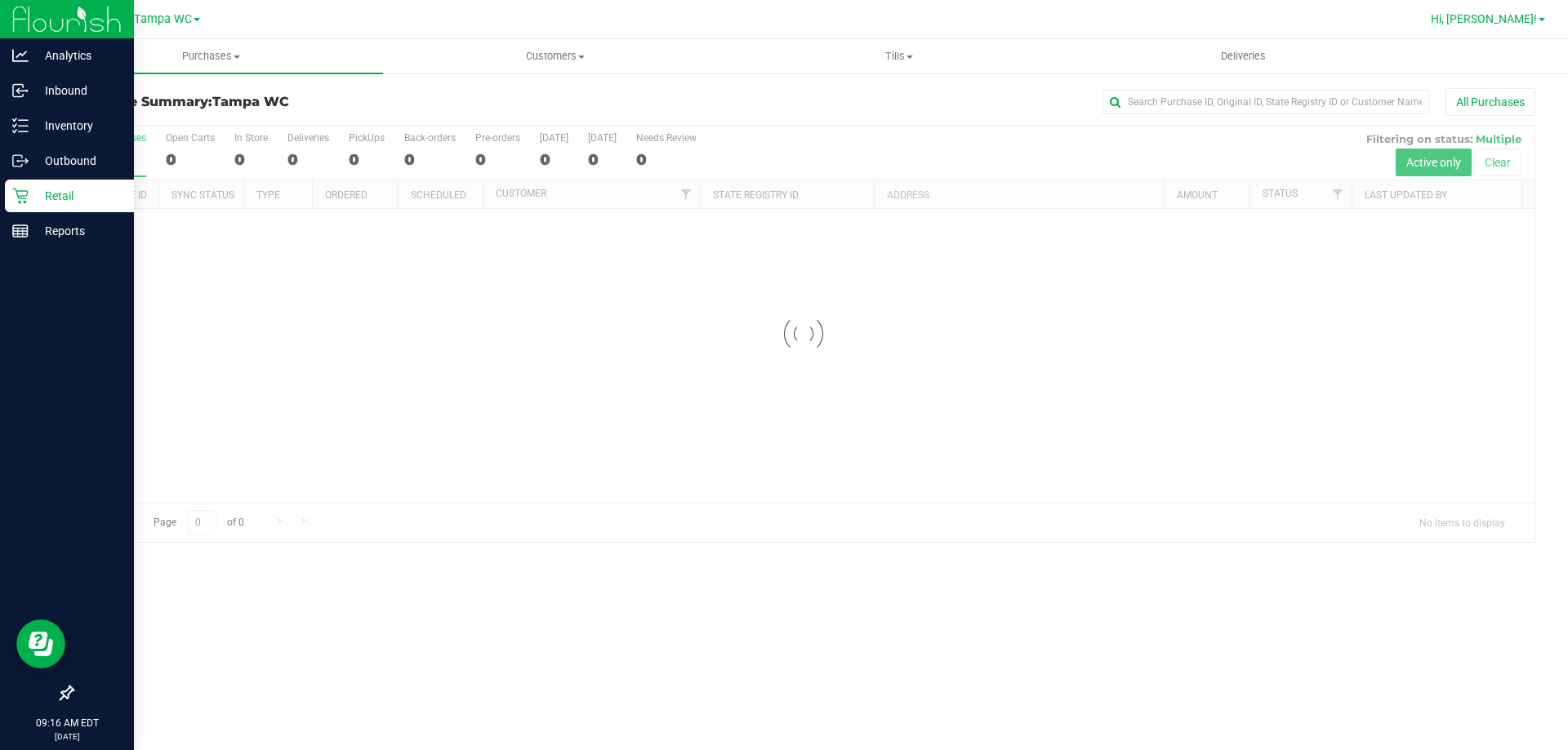
click at [1496, 15] on span "Hi, [PERSON_NAME]!" at bounding box center [1483, 19] width 106 height 14
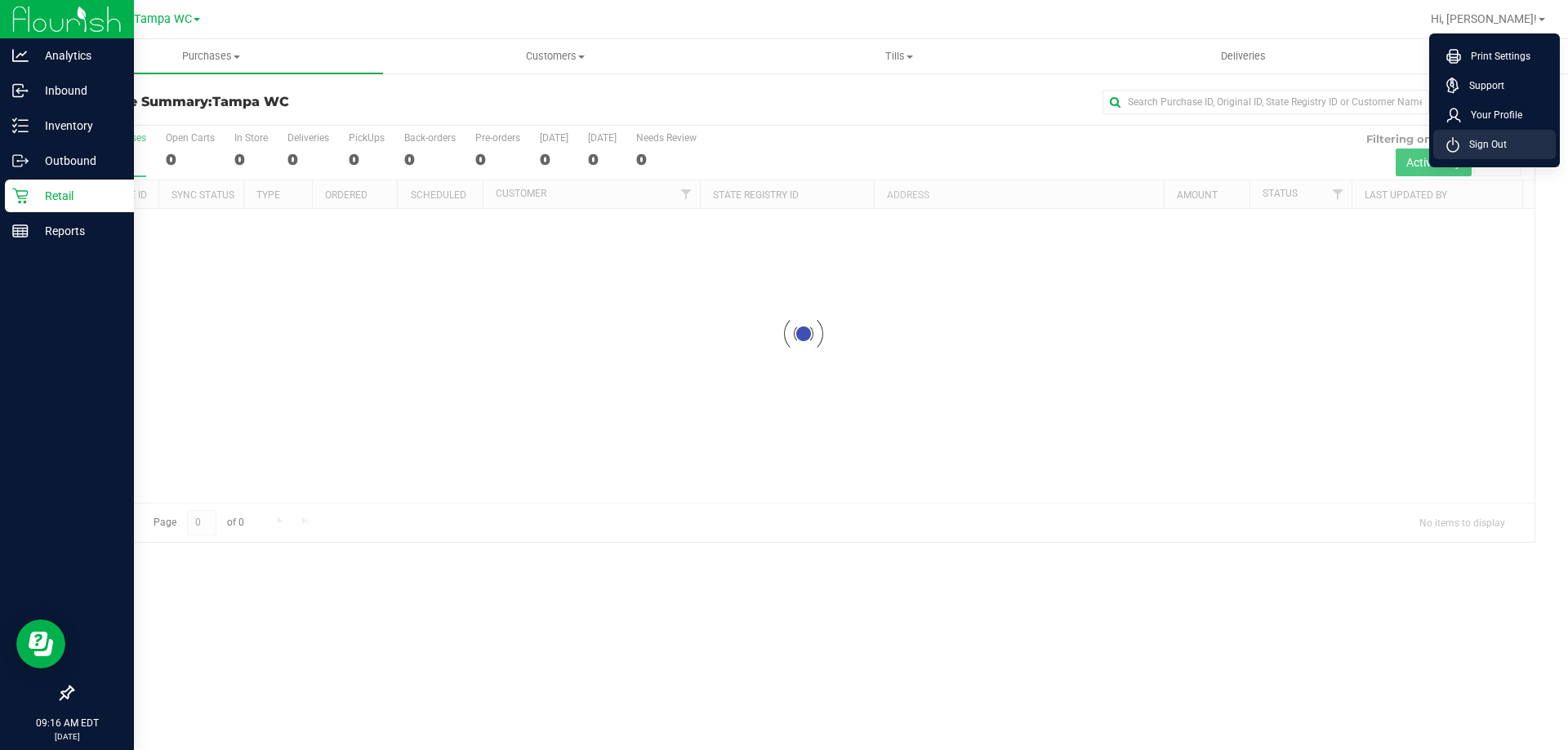
click at [1482, 140] on span "Sign Out" at bounding box center [1482, 144] width 48 height 16
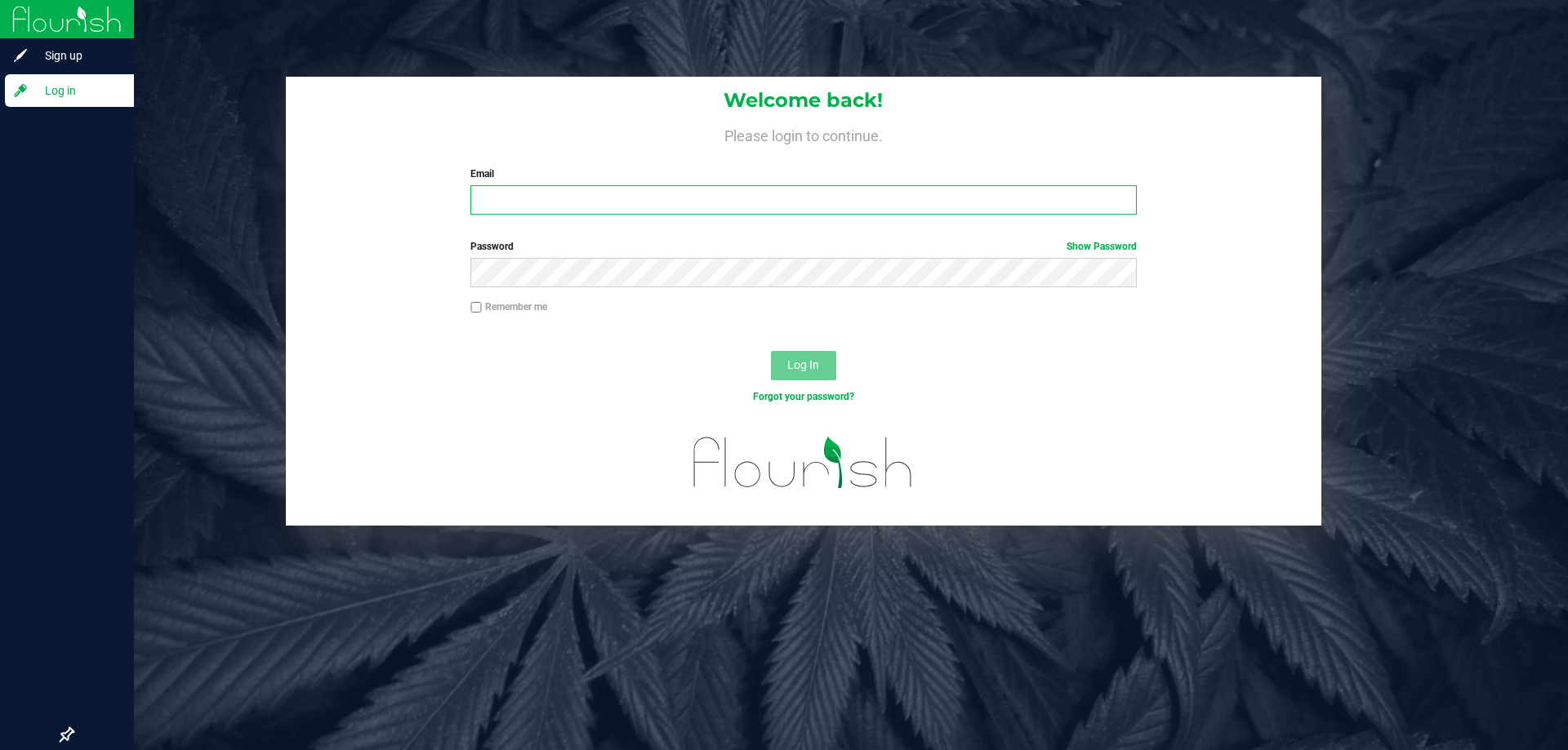
click at [773, 188] on input "Email" at bounding box center [802, 200] width 666 height 30
type input "[EMAIL_ADDRESS][DOMAIN_NAME]"
click at [771, 351] on button "Log In" at bounding box center [803, 366] width 66 height 30
